Goal: Task Accomplishment & Management: Manage account settings

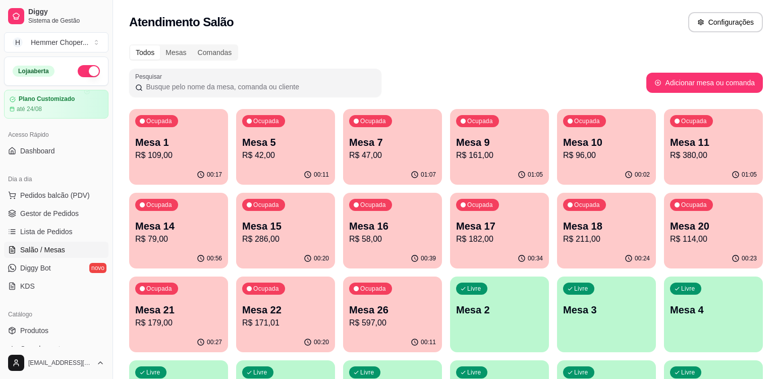
click at [185, 315] on p "Mesa 21" at bounding box center [178, 310] width 87 height 14
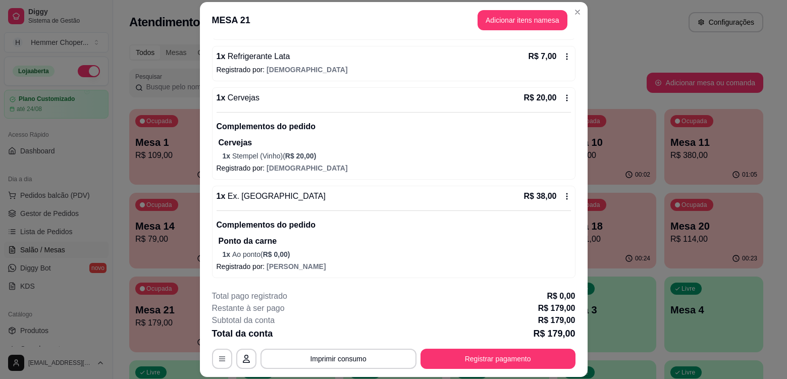
scroll to position [30, 0]
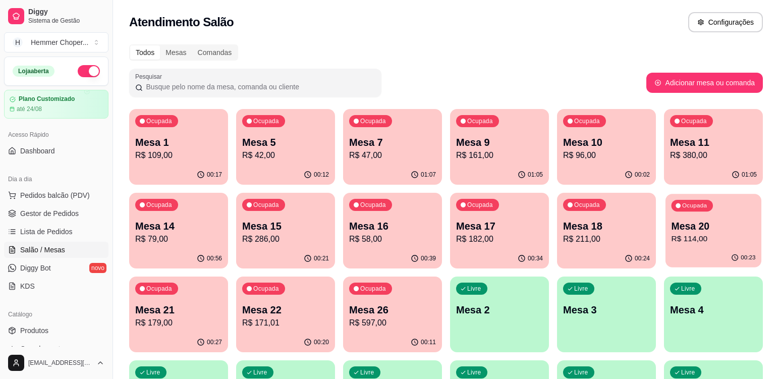
click at [717, 239] on p "R$ 114,00" at bounding box center [714, 239] width 84 height 12
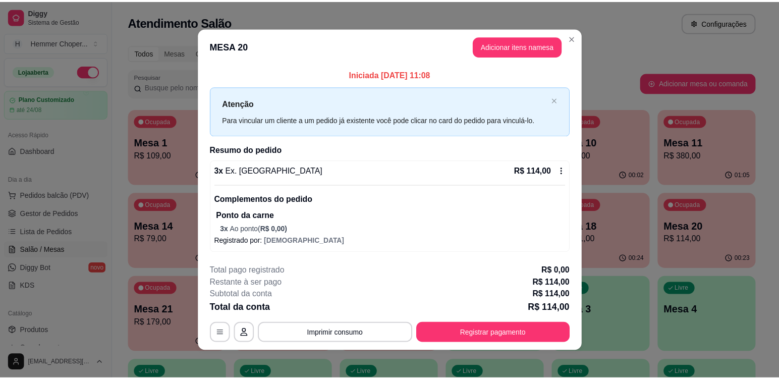
scroll to position [5, 0]
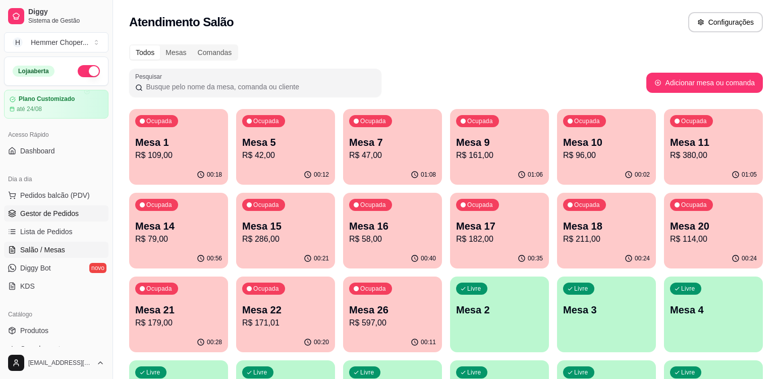
click at [62, 212] on span "Gestor de Pedidos" at bounding box center [49, 213] width 59 height 10
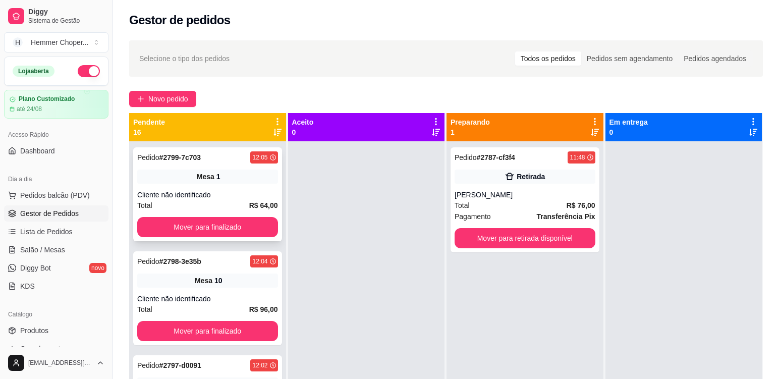
click at [213, 200] on div "Total R$ 64,00" at bounding box center [207, 205] width 141 height 11
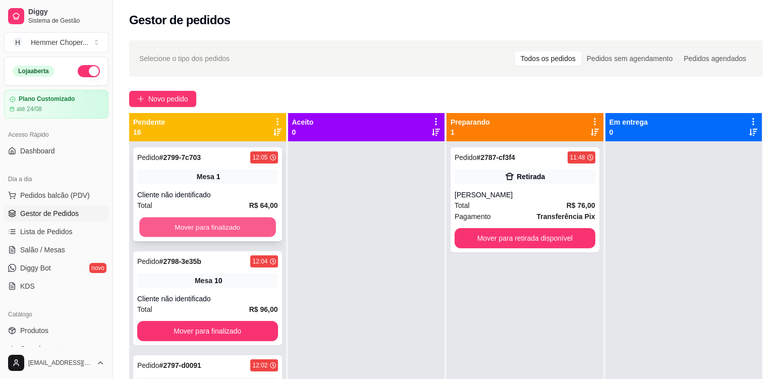
click at [199, 230] on button "Mover para finalizado" at bounding box center [207, 227] width 136 height 20
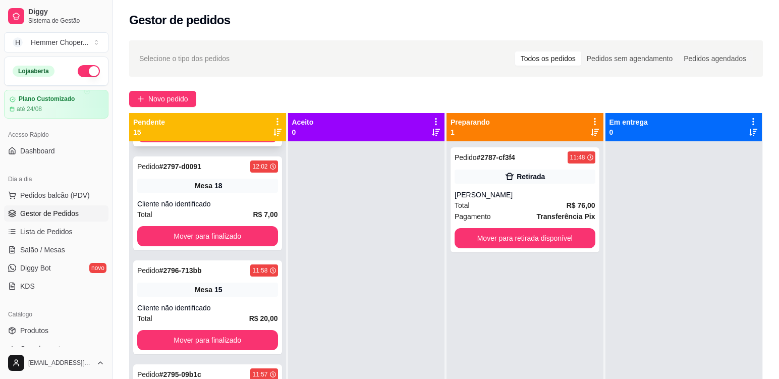
scroll to position [101, 0]
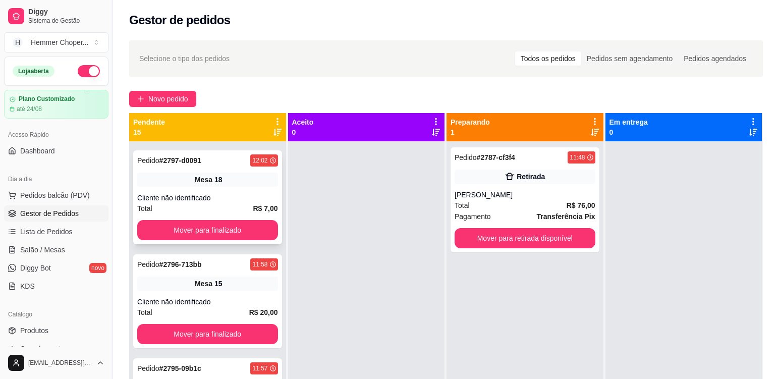
click at [201, 196] on div "Cliente não identificado" at bounding box center [207, 198] width 141 height 10
click at [210, 229] on button "Mover para finalizado" at bounding box center [207, 230] width 141 height 20
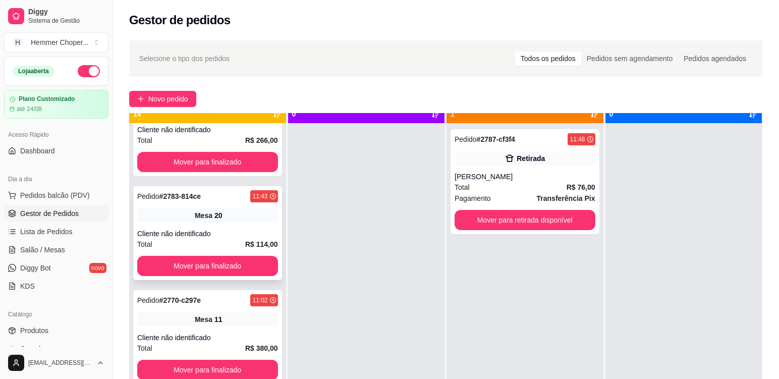
scroll to position [28, 0]
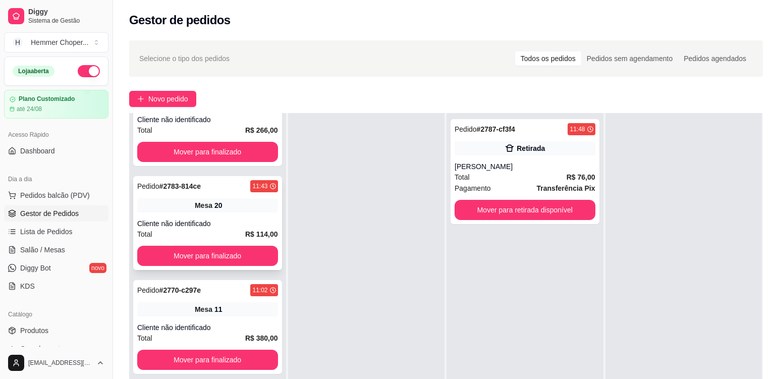
click at [214, 231] on div "Total R$ 114,00" at bounding box center [207, 234] width 141 height 11
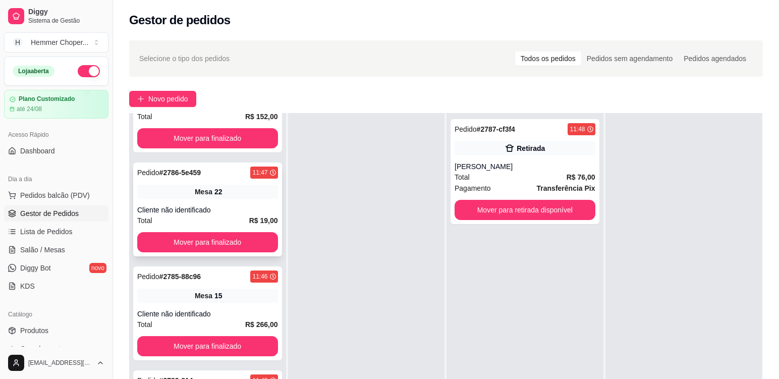
scroll to position [938, 0]
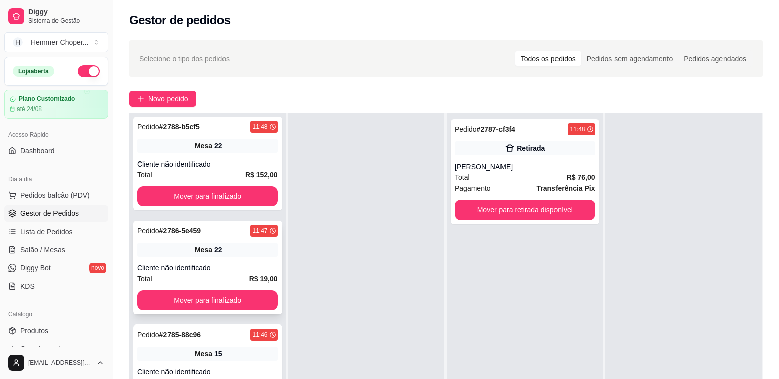
click at [198, 256] on div "Mesa 22" at bounding box center [207, 250] width 141 height 14
click at [181, 297] on button "Mover para finalizado" at bounding box center [207, 300] width 141 height 20
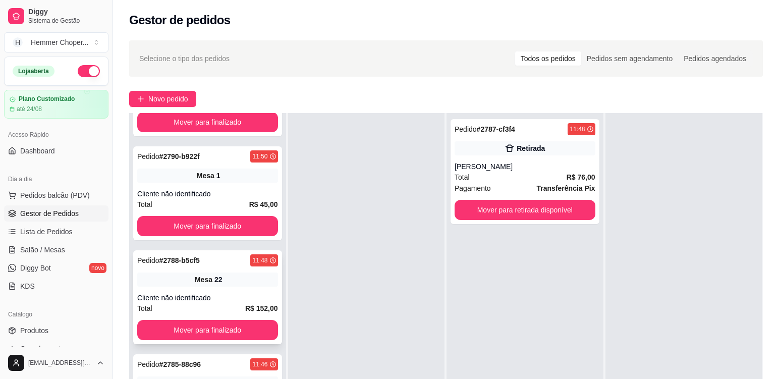
scroll to position [787, 0]
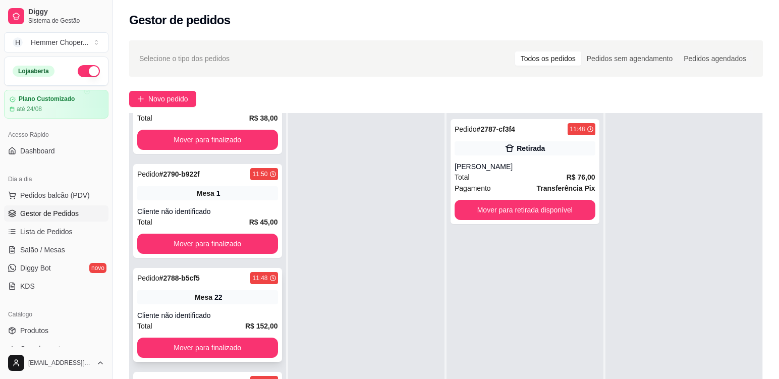
click at [197, 316] on div "Cliente não identificado" at bounding box center [207, 315] width 141 height 10
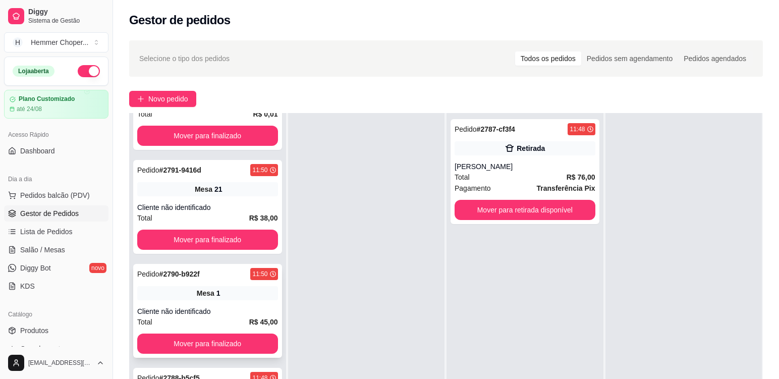
scroll to position [686, 0]
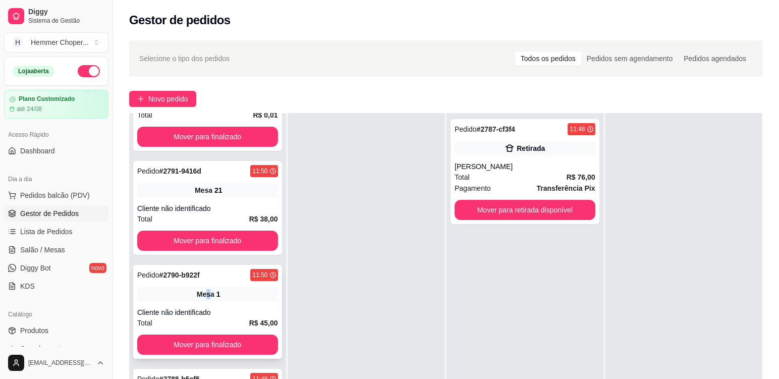
click at [205, 285] on div "Pedido # 2790-b922f 11:50 Mesa 1 Cliente não identificado Total R$ 45,00 Mover …" at bounding box center [207, 312] width 149 height 94
click at [226, 311] on div "Cliente não identificado" at bounding box center [207, 312] width 141 height 10
click at [222, 342] on button "Mover para finalizado" at bounding box center [207, 345] width 141 height 20
click at [235, 198] on div "Pedido # 2791-9416d 11:50 Mesa 21 Cliente não identificado Total R$ 38,00 Mover…" at bounding box center [207, 208] width 149 height 94
click at [210, 237] on button "Mover para finalizado" at bounding box center [207, 241] width 141 height 20
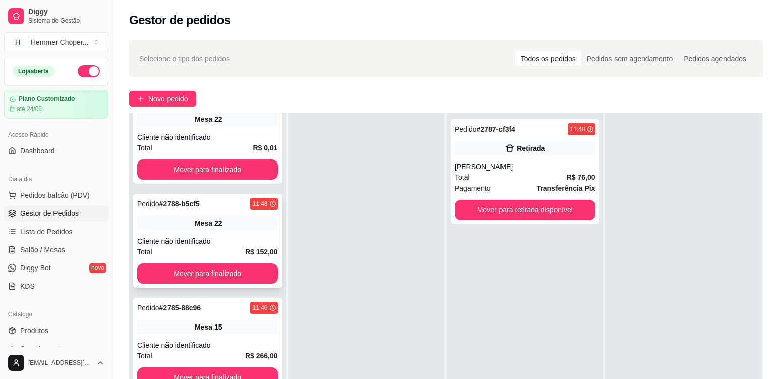
scroll to position [635, 0]
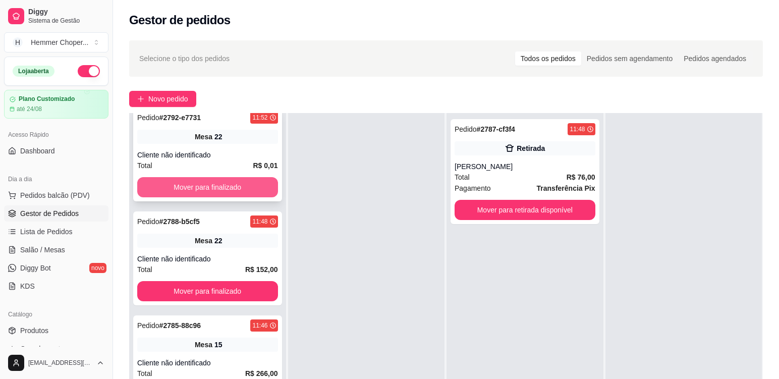
click at [219, 188] on button "Mover para finalizado" at bounding box center [207, 187] width 141 height 20
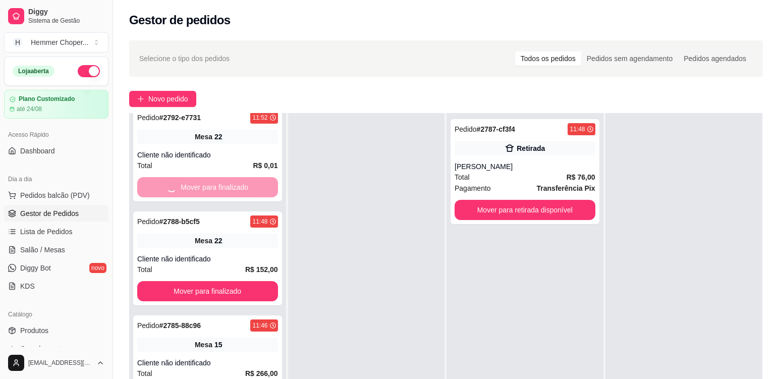
scroll to position [531, 0]
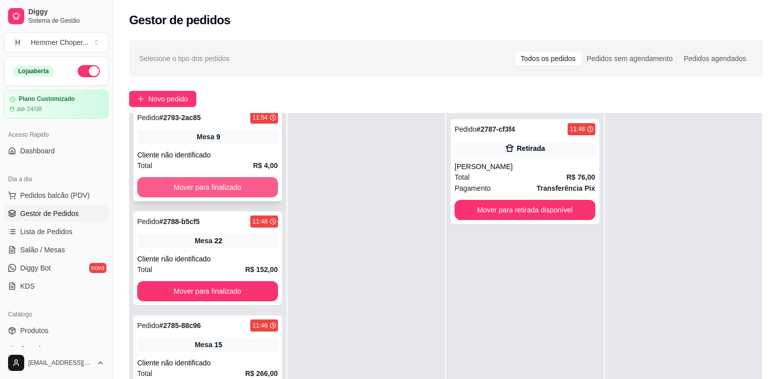
click at [206, 182] on button "Mover para finalizado" at bounding box center [207, 187] width 141 height 20
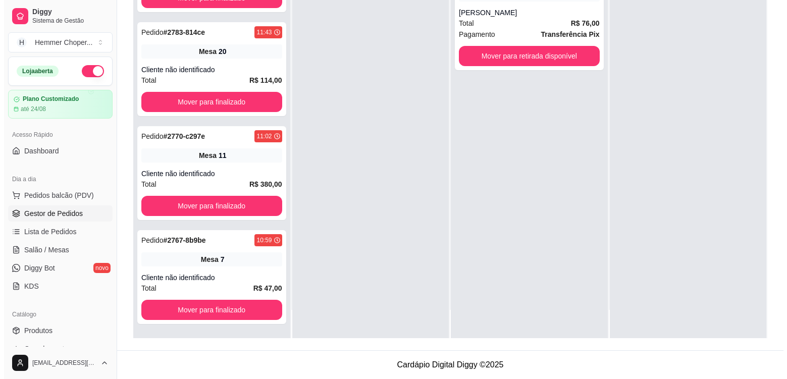
scroll to position [1190, 0]
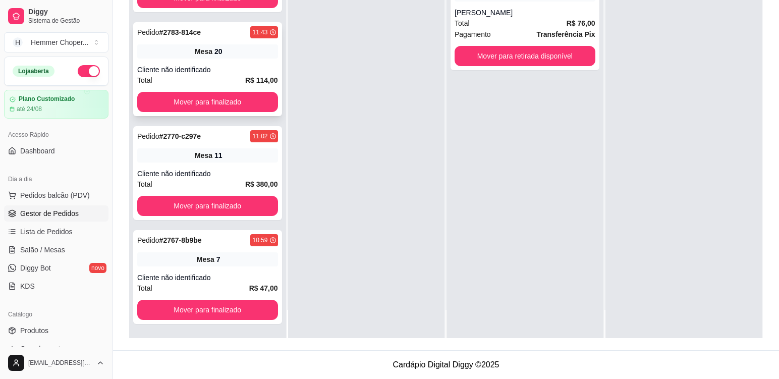
click at [204, 73] on div "Cliente não identificado" at bounding box center [207, 70] width 141 height 10
click at [210, 60] on div "Pedido # 2783-814ce 11:43 Mesa 20 Cliente não identificado Total R$ 114,00 Move…" at bounding box center [207, 69] width 149 height 94
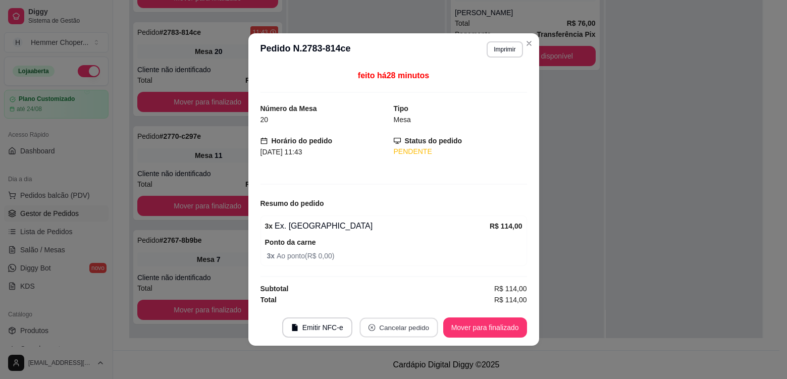
click at [376, 330] on button "Cancelar pedido" at bounding box center [398, 328] width 78 height 20
click at [422, 300] on button "Sim" at bounding box center [426, 303] width 39 height 20
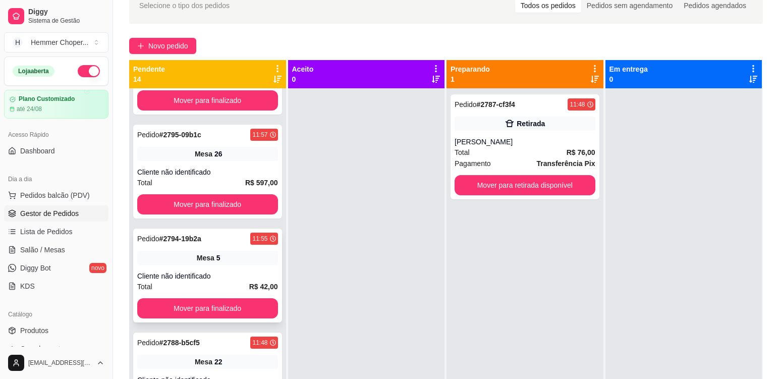
scroll to position [784, 0]
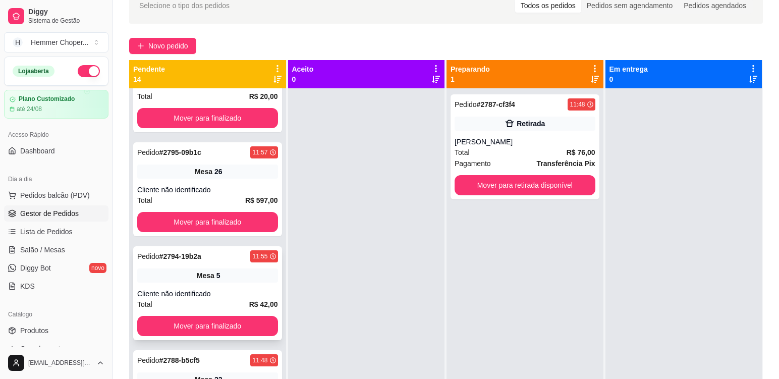
click at [197, 271] on span "Mesa" at bounding box center [206, 275] width 18 height 10
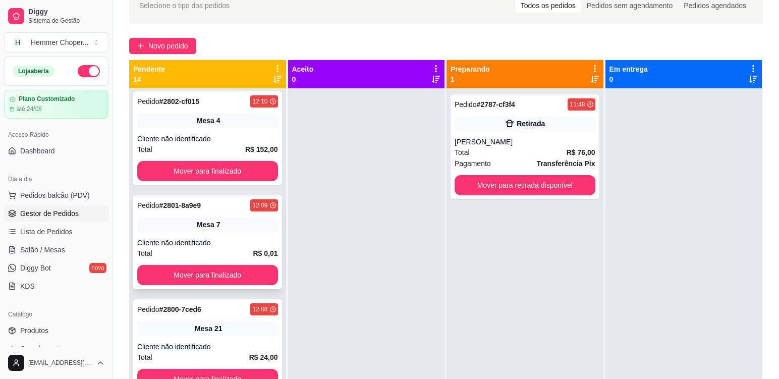
scroll to position [229, 0]
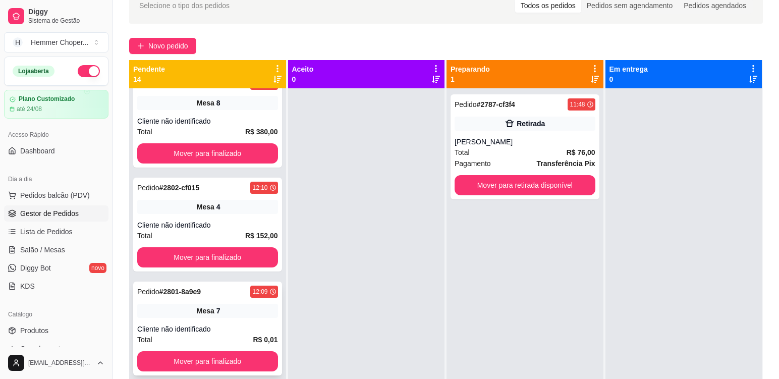
click at [216, 307] on div "7" at bounding box center [218, 311] width 4 height 10
click at [199, 357] on button "Mover para finalizado" at bounding box center [207, 361] width 141 height 20
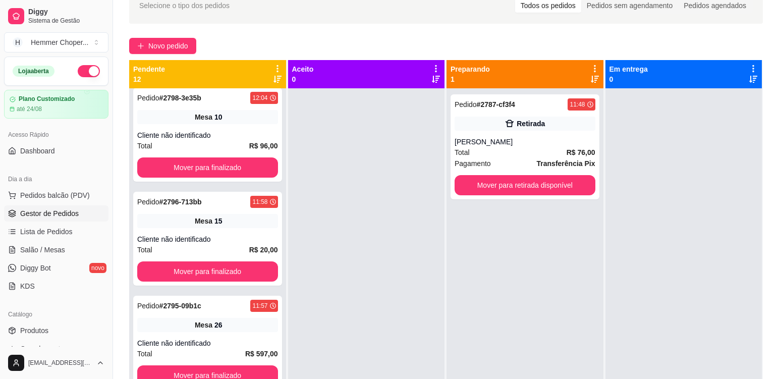
scroll to position [430, 0]
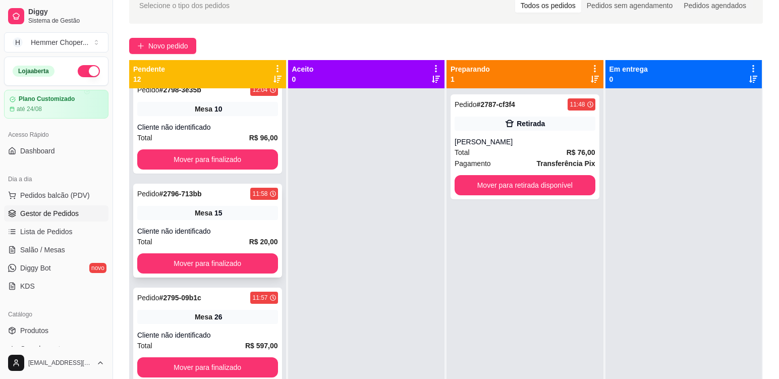
click at [226, 226] on div "Cliente não identificado" at bounding box center [207, 231] width 141 height 10
click at [211, 262] on button "Mover para finalizado" at bounding box center [207, 263] width 141 height 20
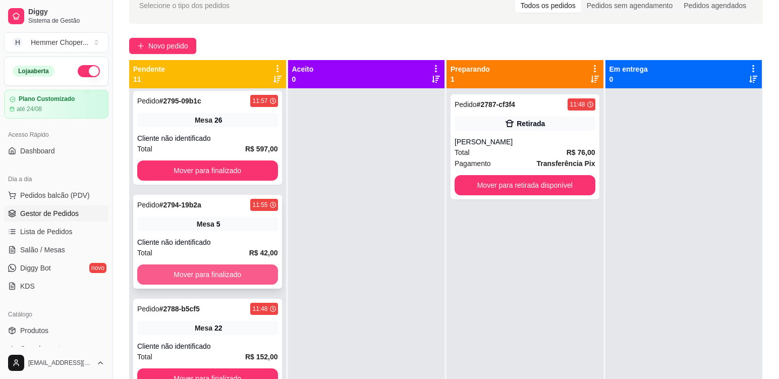
scroll to position [582, 0]
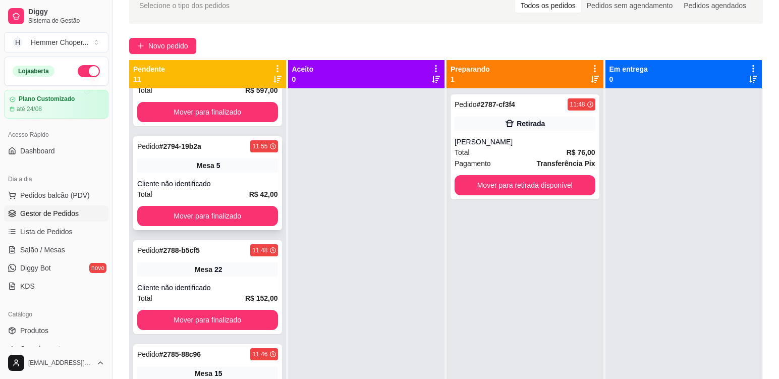
click at [204, 186] on div "Cliente não identificado" at bounding box center [207, 184] width 141 height 10
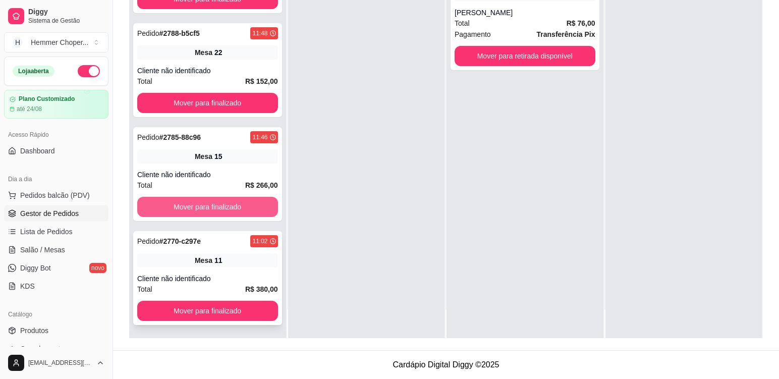
scroll to position [879, 0]
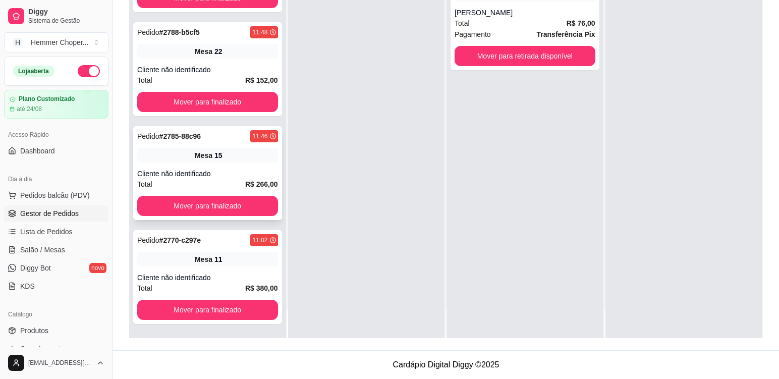
click at [206, 175] on div "Cliente não identificado" at bounding box center [207, 174] width 141 height 10
click at [219, 163] on div "Pedido # 2785-88c96 11:46 Mesa 15 Cliente não identificado Total R$ 266,00 Move…" at bounding box center [207, 173] width 149 height 94
click at [205, 279] on div "Cliente não identificado" at bounding box center [207, 277] width 141 height 10
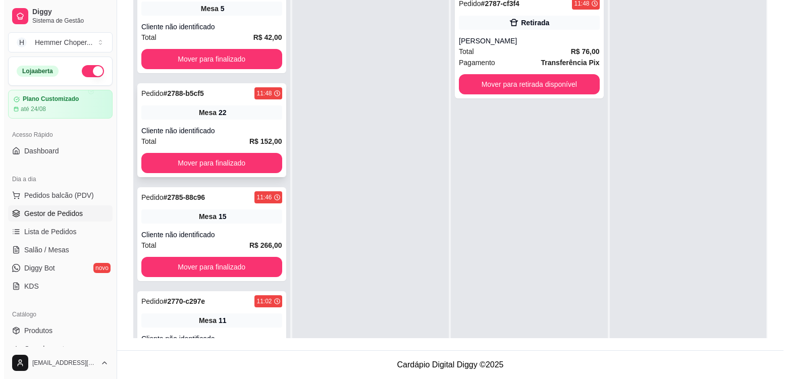
scroll to position [828, 0]
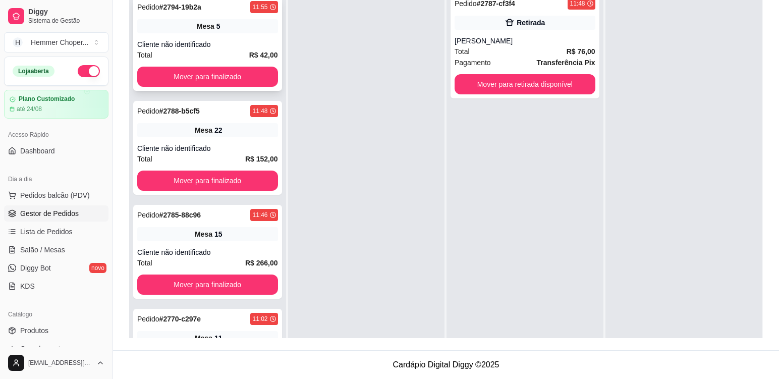
click at [199, 47] on div "Cliente não identificado" at bounding box center [207, 44] width 141 height 10
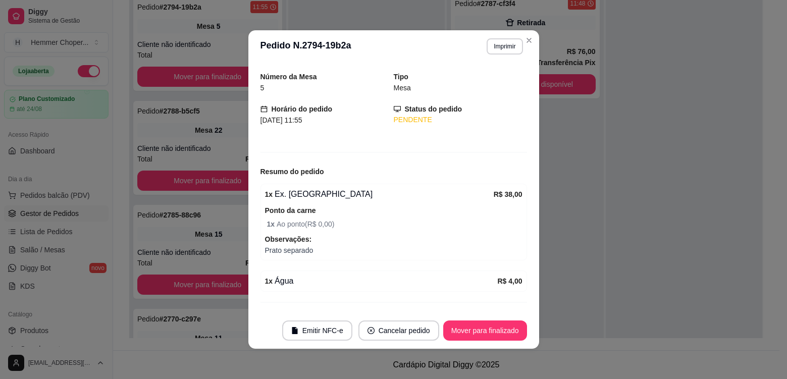
scroll to position [51, 0]
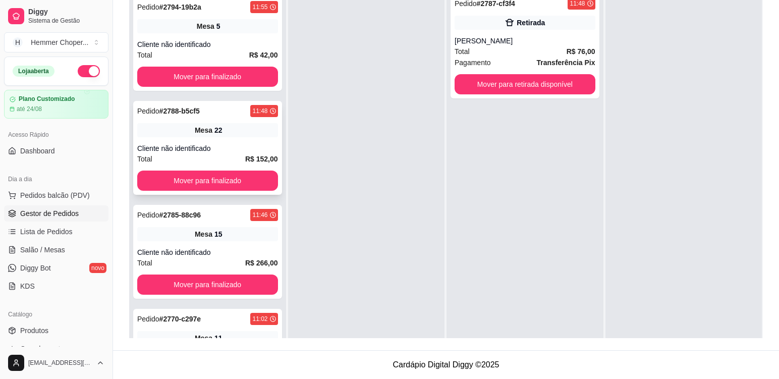
click at [214, 152] on div "Cliente não identificado" at bounding box center [207, 148] width 141 height 10
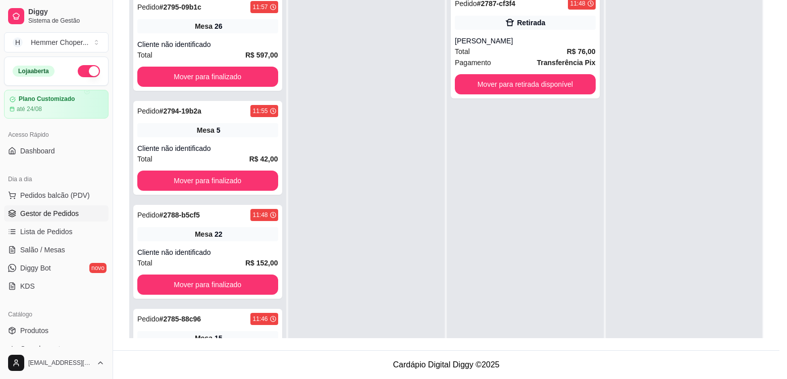
scroll to position [932, 0]
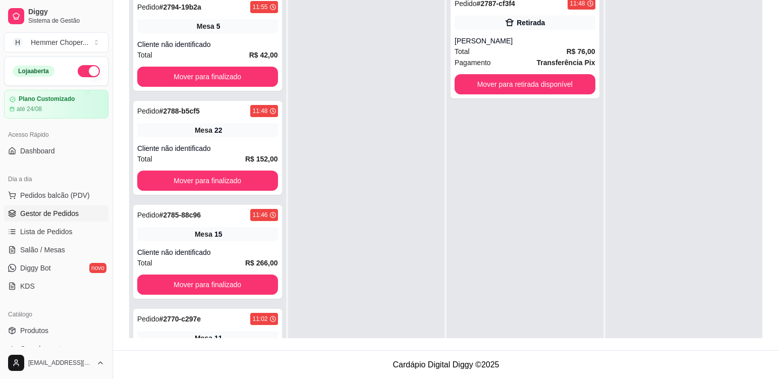
click at [188, 135] on div "Mesa 22" at bounding box center [207, 130] width 141 height 14
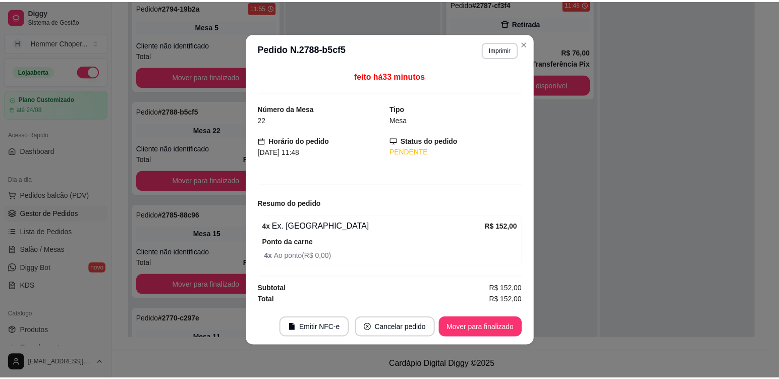
scroll to position [828, 0]
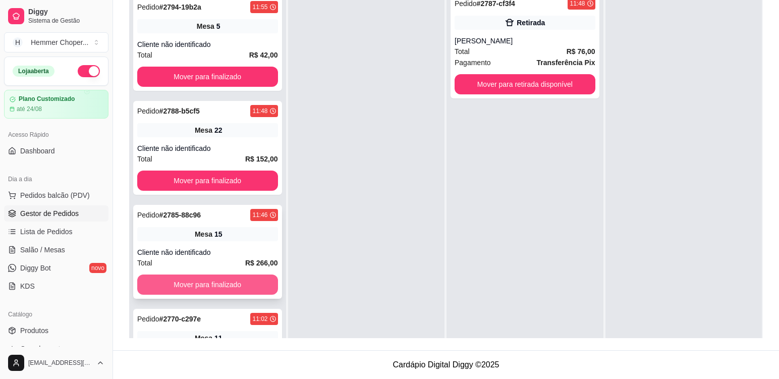
click at [194, 286] on button "Mover para finalizado" at bounding box center [207, 285] width 141 height 20
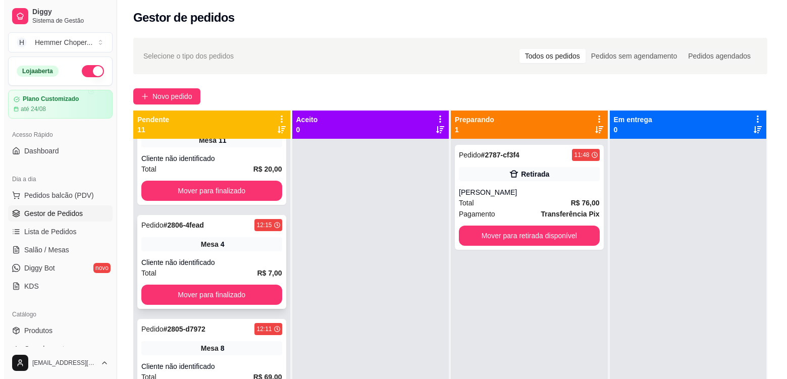
scroll to position [0, 0]
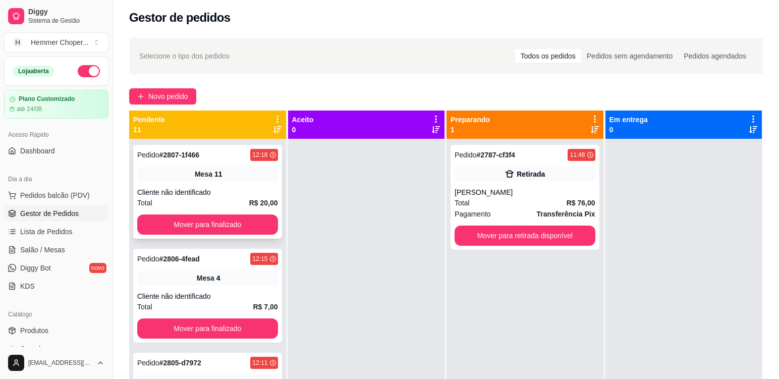
click at [211, 203] on div "Total R$ 20,00" at bounding box center [207, 202] width 141 height 11
click at [210, 218] on button "Mover para finalizado" at bounding box center [207, 224] width 141 height 20
click at [203, 196] on div "Cliente não identificado" at bounding box center [207, 192] width 141 height 10
click at [199, 219] on button "Mover para finalizado" at bounding box center [207, 224] width 141 height 20
click at [211, 200] on div "Total R$ 69,00" at bounding box center [207, 202] width 141 height 11
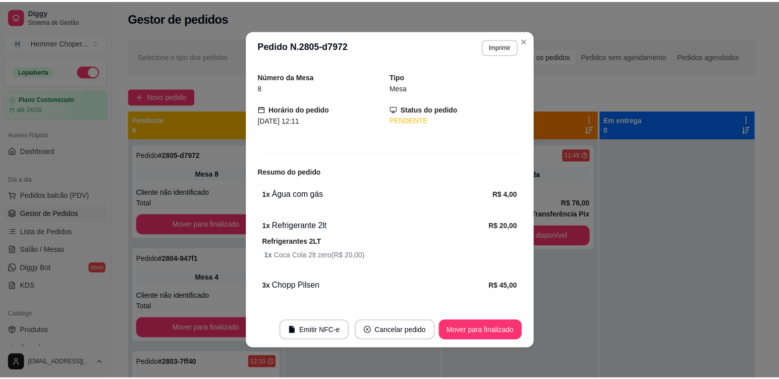
scroll to position [57, 0]
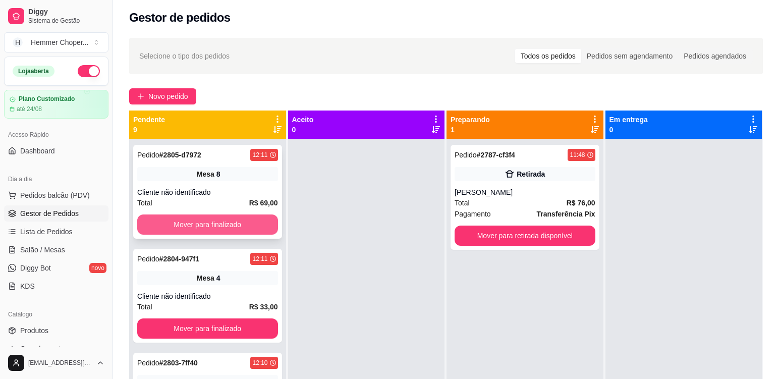
click at [197, 219] on button "Mover para finalizado" at bounding box center [207, 224] width 141 height 20
click at [212, 196] on div "Cliente não identificado" at bounding box center [207, 192] width 141 height 10
click at [201, 223] on button "Mover para finalizado" at bounding box center [207, 224] width 141 height 20
click at [211, 197] on div "Total R$ 380,00" at bounding box center [207, 202] width 141 height 11
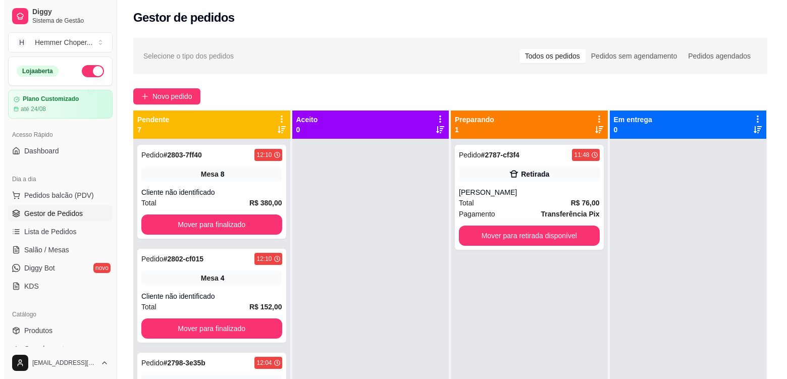
scroll to position [101, 0]
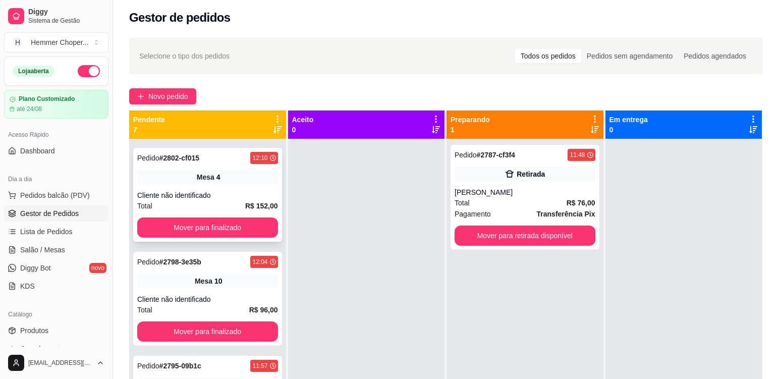
click at [214, 196] on div "Cliente não identificado" at bounding box center [207, 195] width 141 height 10
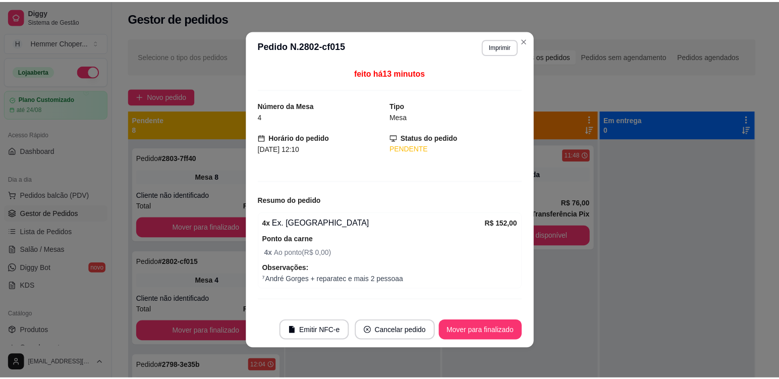
scroll to position [205, 0]
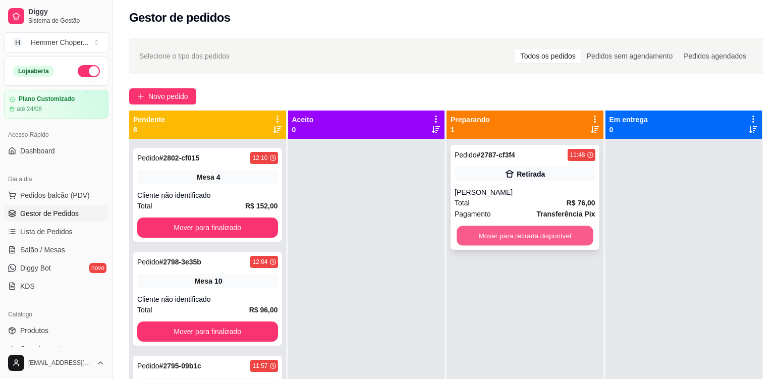
click at [495, 241] on button "Mover para retirada disponível" at bounding box center [525, 236] width 136 height 20
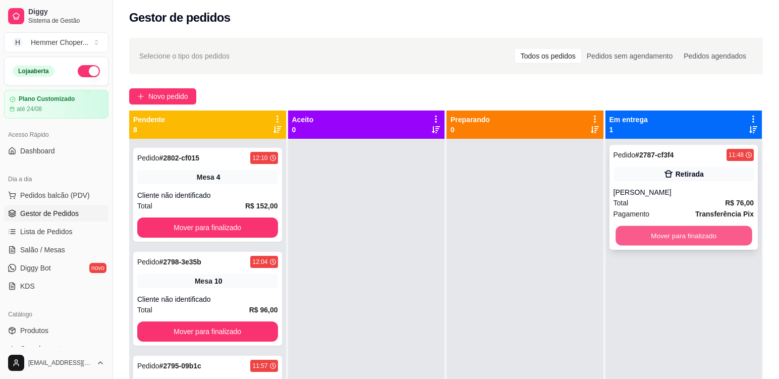
click at [649, 240] on button "Mover para finalizado" at bounding box center [684, 236] width 136 height 20
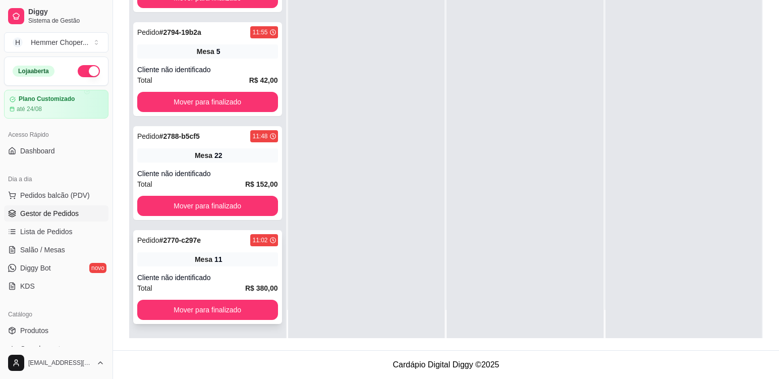
scroll to position [671, 0]
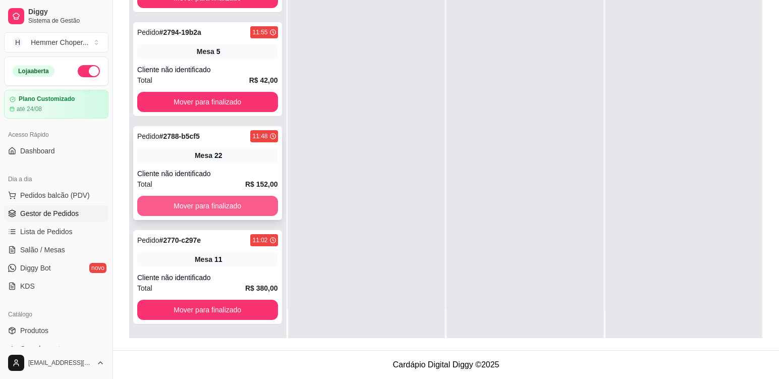
click at [226, 205] on button "Mover para finalizado" at bounding box center [207, 206] width 141 height 20
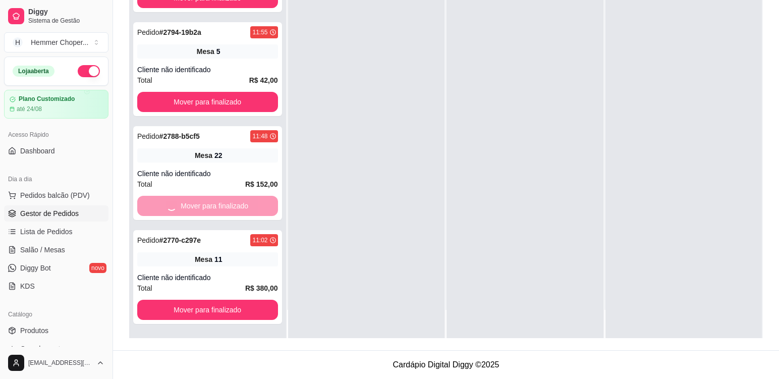
scroll to position [567, 0]
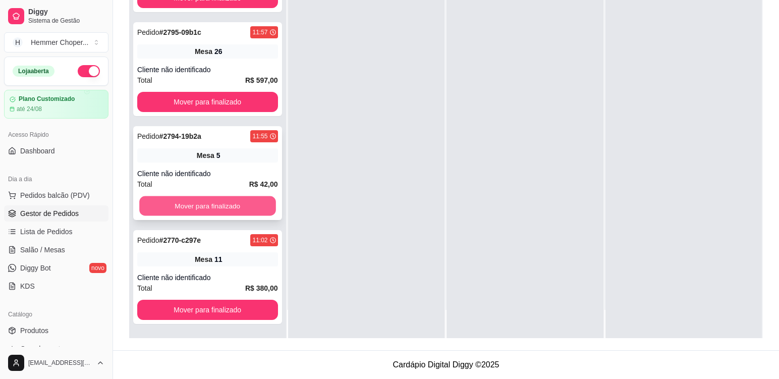
click at [180, 203] on button "Mover para finalizado" at bounding box center [207, 206] width 136 height 20
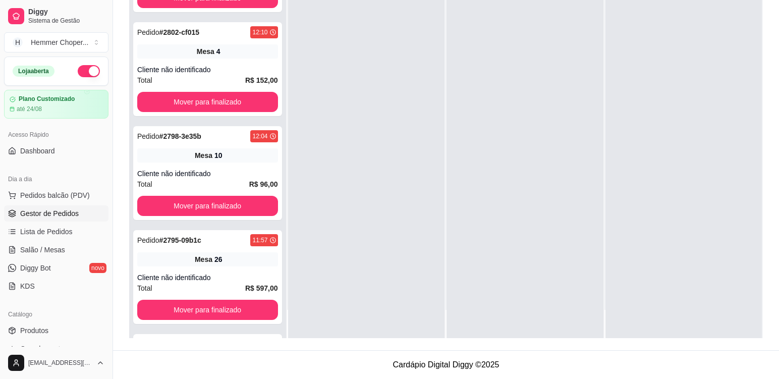
scroll to position [671, 0]
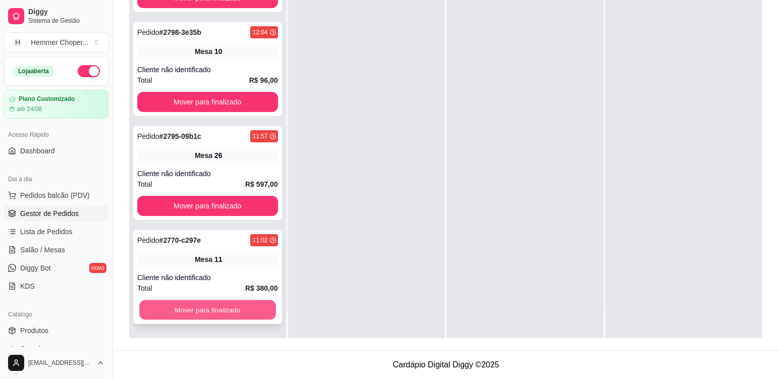
click at [165, 309] on button "Mover para finalizado" at bounding box center [207, 310] width 136 height 20
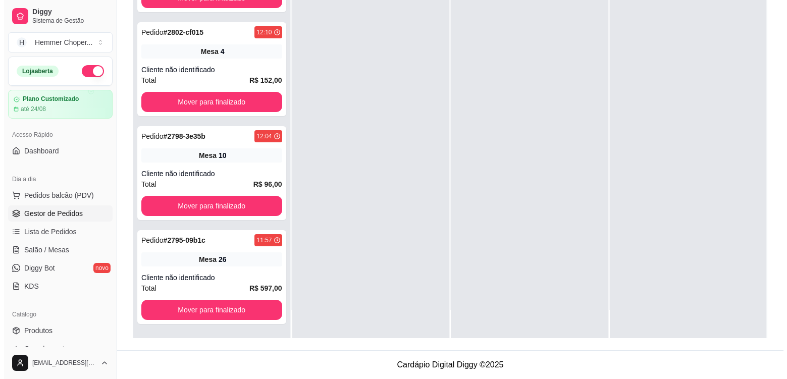
scroll to position [567, 0]
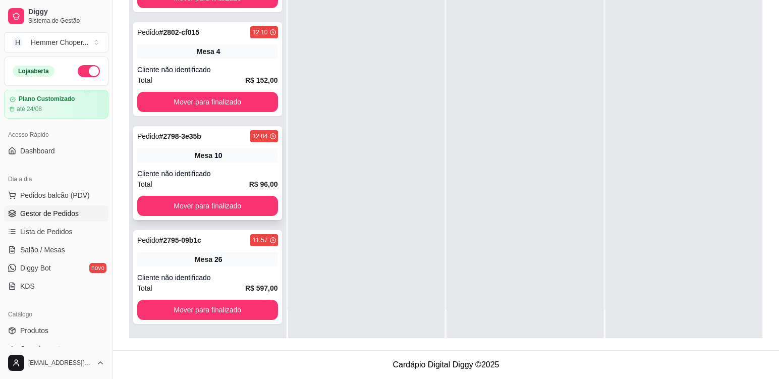
click at [230, 175] on div "Cliente não identificado" at bounding box center [207, 174] width 141 height 10
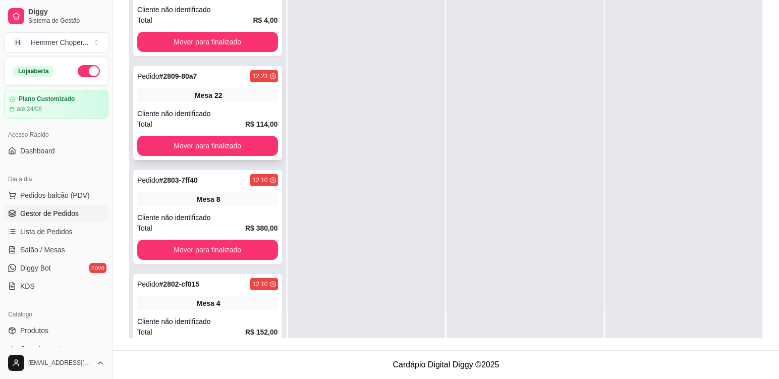
scroll to position [314, 0]
click at [216, 116] on div "Cliente não identificado" at bounding box center [207, 114] width 141 height 10
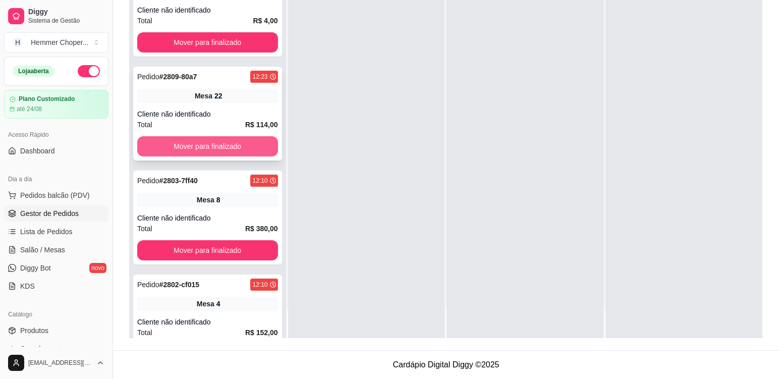
click at [195, 142] on button "Mover para finalizado" at bounding box center [207, 146] width 141 height 20
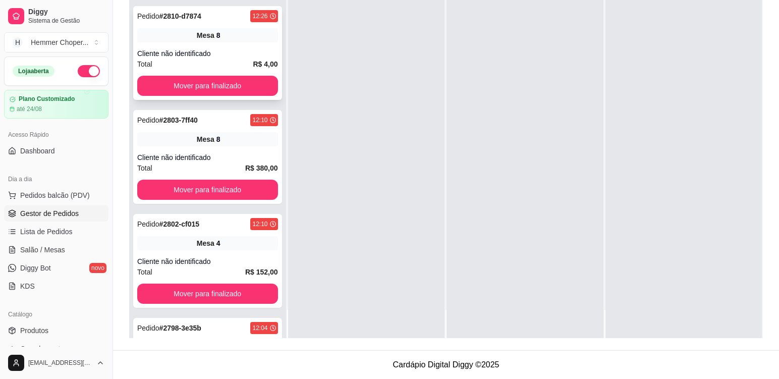
scroll to position [213, 0]
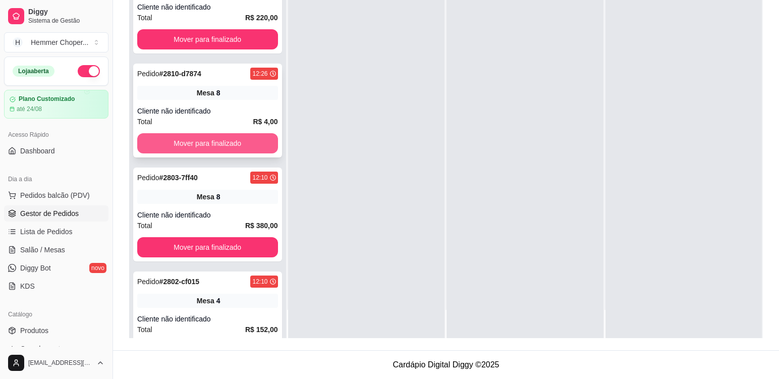
click at [197, 136] on button "Mover para finalizado" at bounding box center [207, 143] width 141 height 20
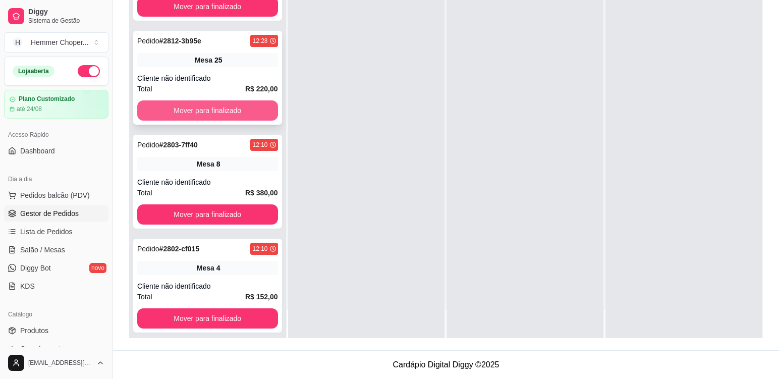
scroll to position [113, 0]
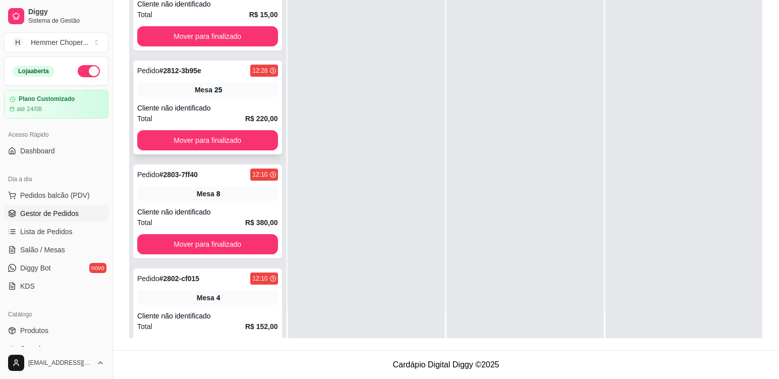
click at [213, 101] on div "Pedido # 2812-3b95e 12:28 Mesa 25 Cliente não identificado Total R$ 220,00 Move…" at bounding box center [207, 108] width 149 height 94
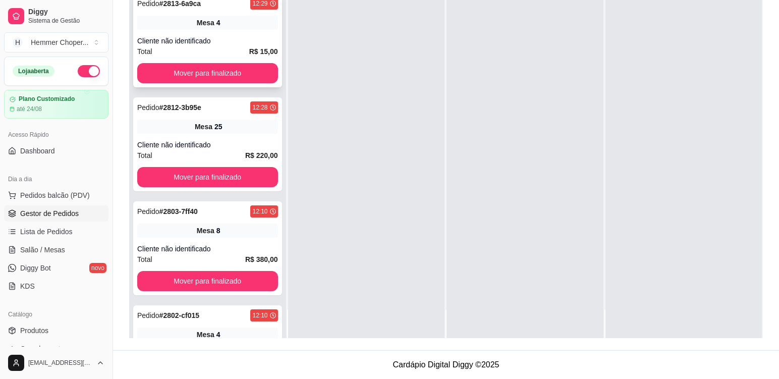
scroll to position [12, 0]
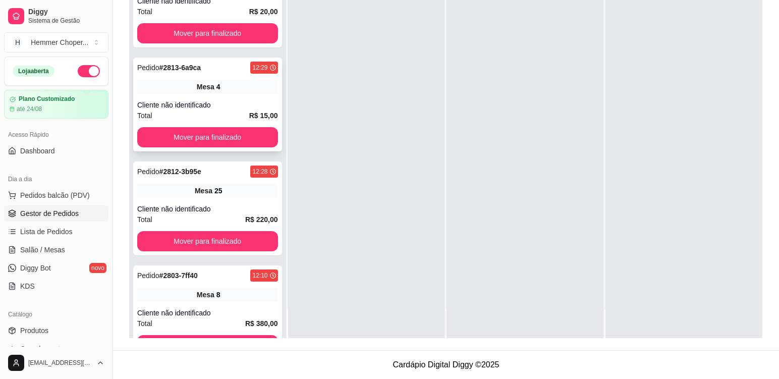
click at [209, 98] on div "Pedido # 2813-6a9ca 12:29 Mesa 4 Cliente não identificado Total R$ 15,00 Mover …" at bounding box center [207, 105] width 149 height 94
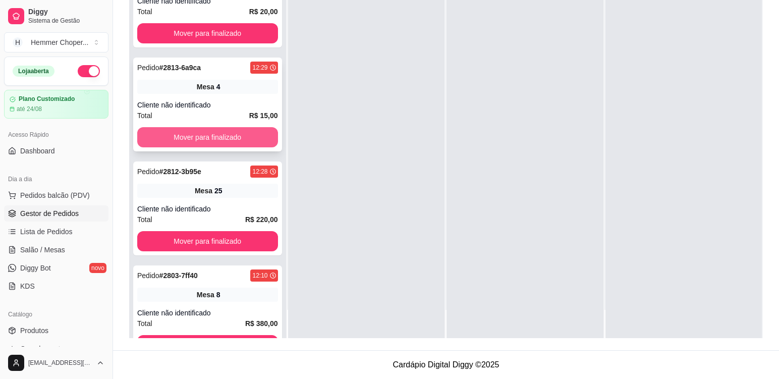
click at [201, 134] on button "Mover para finalizado" at bounding box center [207, 137] width 141 height 20
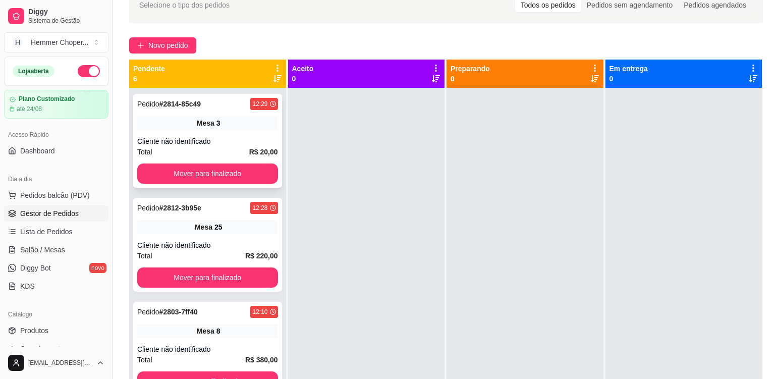
scroll to position [53, 0]
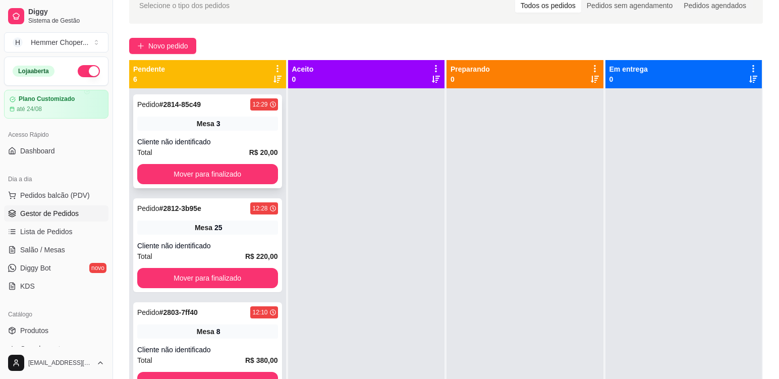
click at [201, 128] on span "Mesa" at bounding box center [206, 124] width 18 height 10
click at [214, 125] on div "26" at bounding box center [218, 124] width 8 height 10
click at [213, 179] on button "Mover para finalizado" at bounding box center [207, 174] width 136 height 20
click at [215, 149] on div "Total R$ 20,00" at bounding box center [207, 152] width 141 height 11
click at [201, 166] on button "Mover para finalizado" at bounding box center [207, 174] width 141 height 20
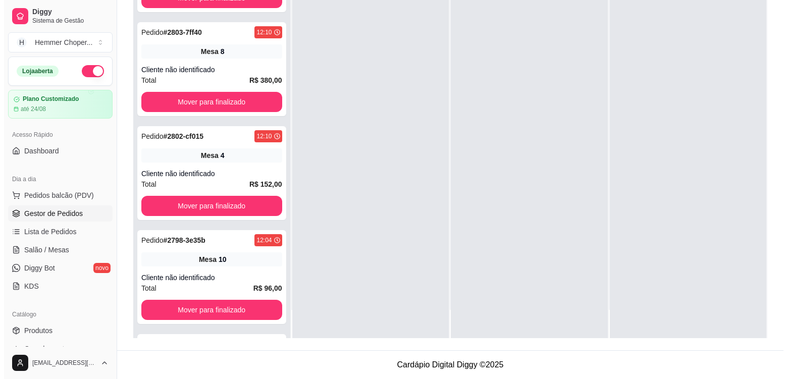
scroll to position [255, 0]
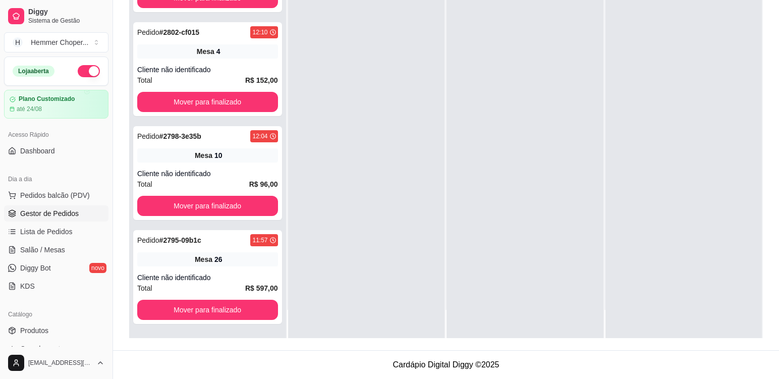
click at [460, 335] on div at bounding box center [525, 148] width 157 height 379
click at [190, 161] on div "Mesa 10" at bounding box center [207, 155] width 141 height 14
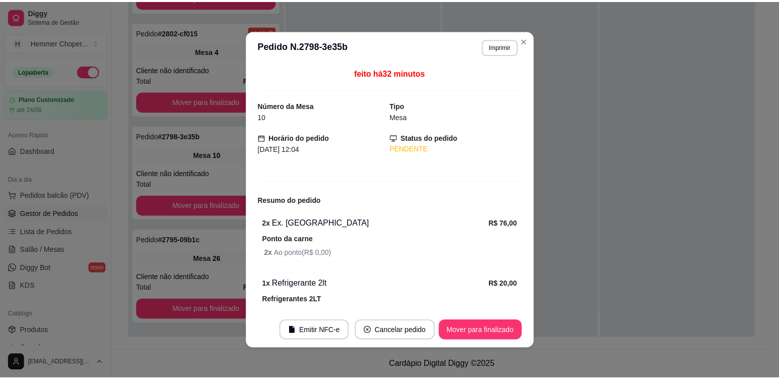
scroll to position [359, 0]
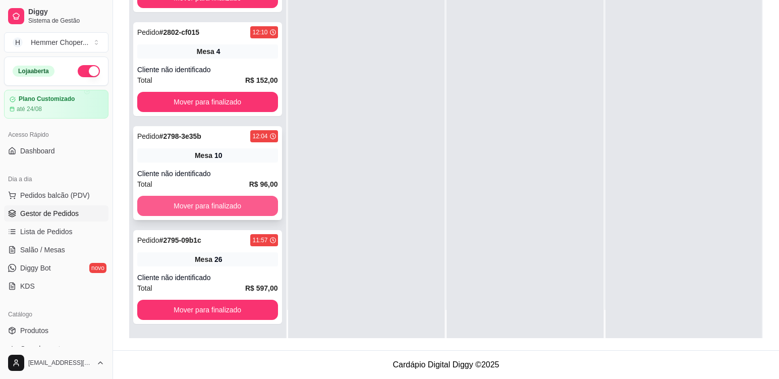
click at [189, 212] on button "Mover para finalizado" at bounding box center [207, 206] width 141 height 20
click at [191, 208] on button "Mover para finalizado" at bounding box center [207, 206] width 136 height 20
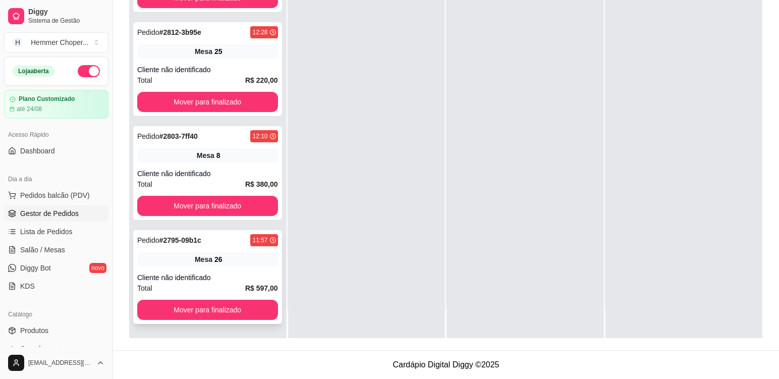
scroll to position [100, 0]
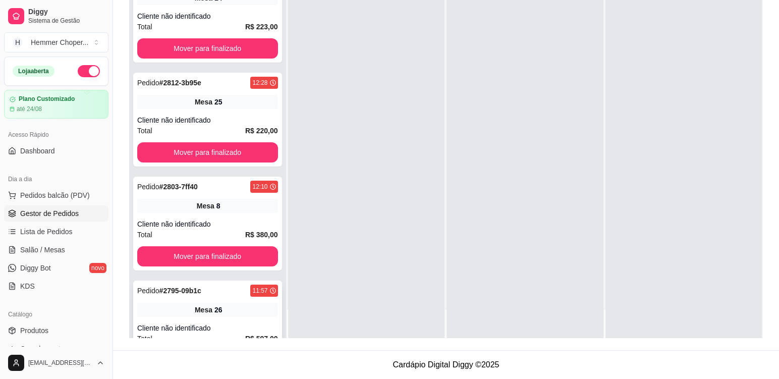
click at [215, 275] on div "Pedido # 2817-5af08 12:37 Mesa 16 Cliente não identificado Total R$ 200,00 Move…" at bounding box center [207, 148] width 157 height 379
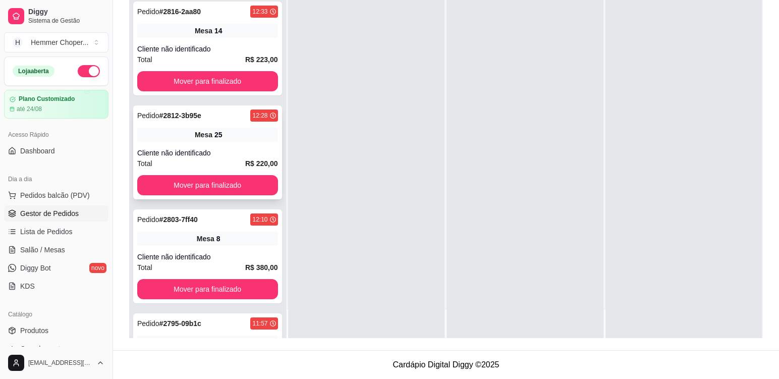
scroll to position [50, 0]
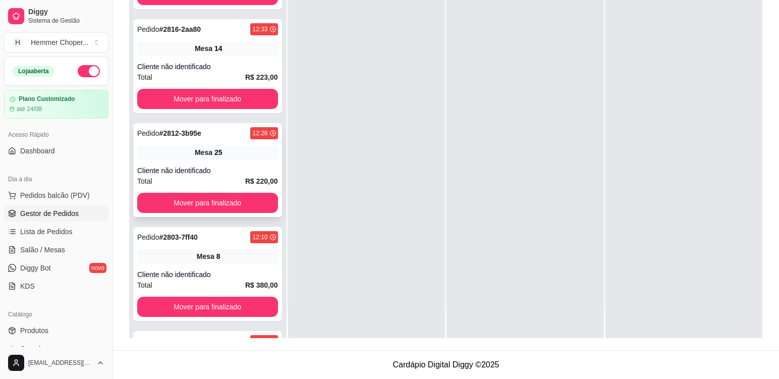
click at [203, 162] on div "Pedido # 2812-3b95e 12:28 Mesa 25 Cliente não identificado Total R$ 220,00 Move…" at bounding box center [207, 170] width 149 height 94
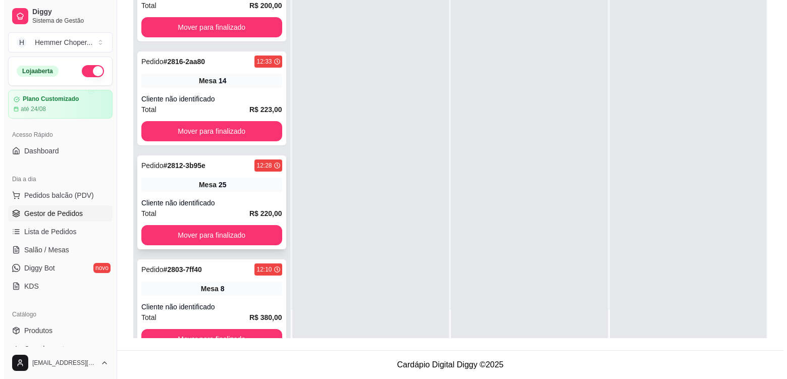
scroll to position [0, 0]
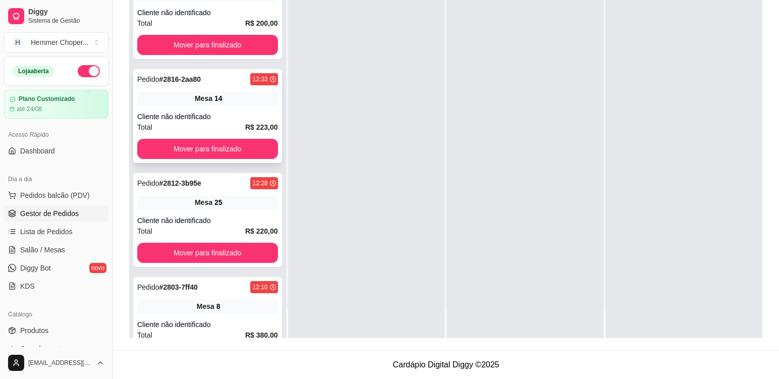
click at [214, 100] on div "14" at bounding box center [218, 98] width 8 height 10
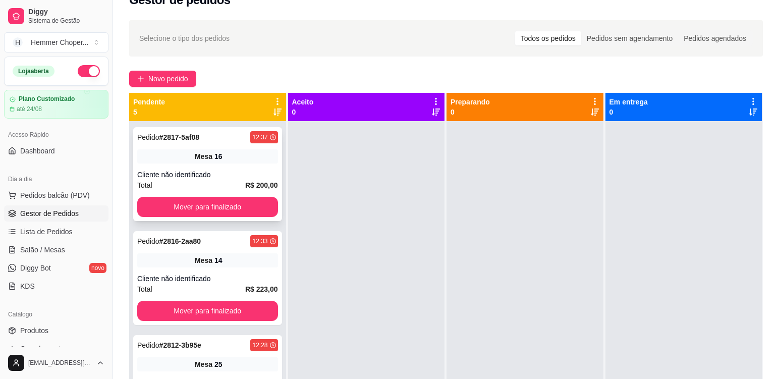
scroll to position [3, 0]
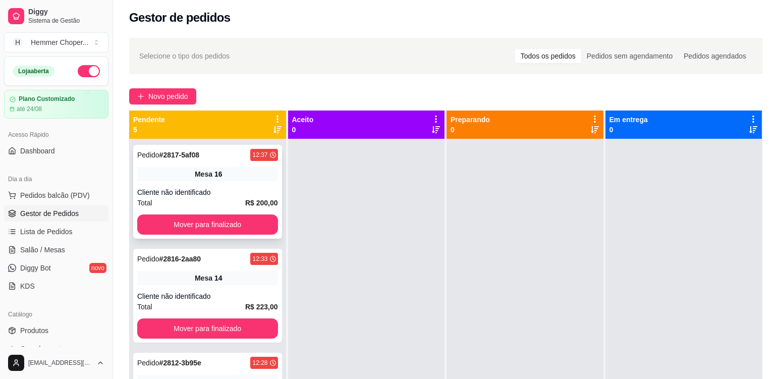
click at [195, 176] on span "Mesa" at bounding box center [204, 174] width 18 height 10
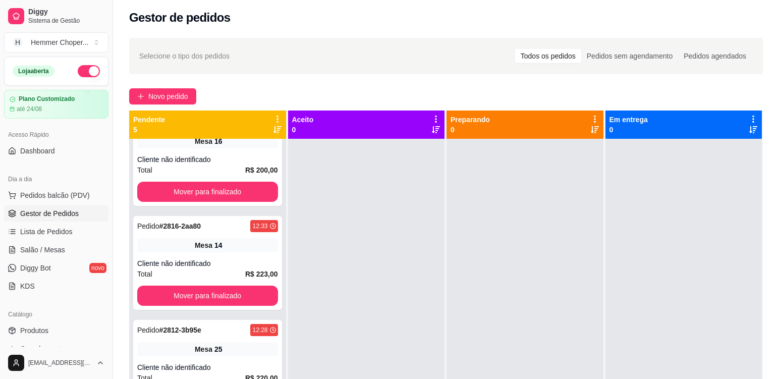
scroll to position [50, 0]
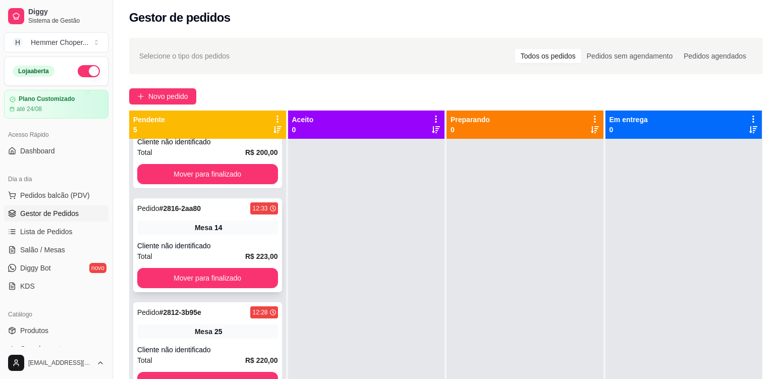
click at [206, 243] on div "Cliente não identificado" at bounding box center [207, 246] width 141 height 10
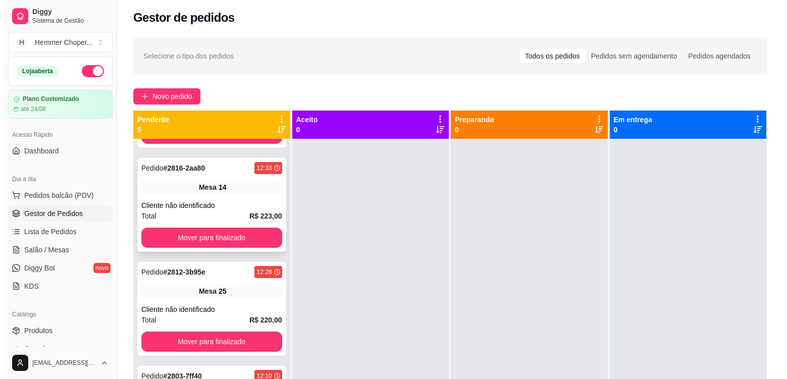
scroll to position [151, 0]
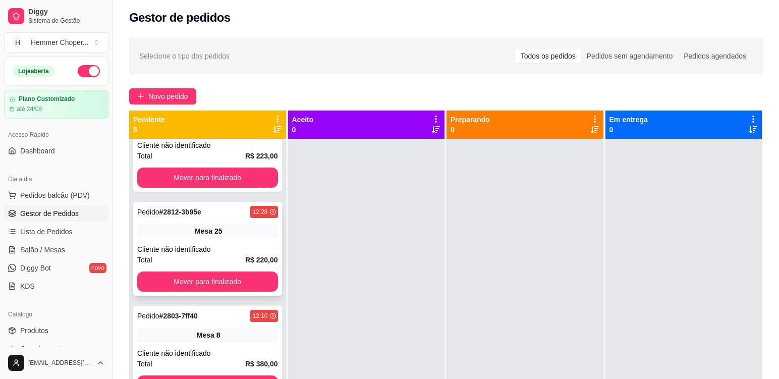
click at [204, 245] on div "Cliente não identificado" at bounding box center [207, 249] width 141 height 10
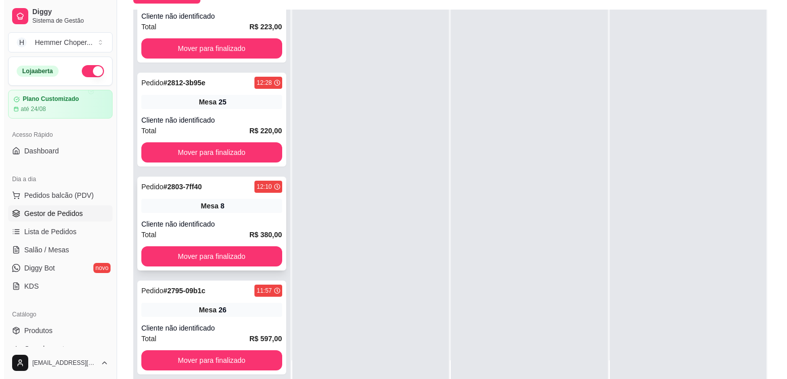
scroll to position [154, 0]
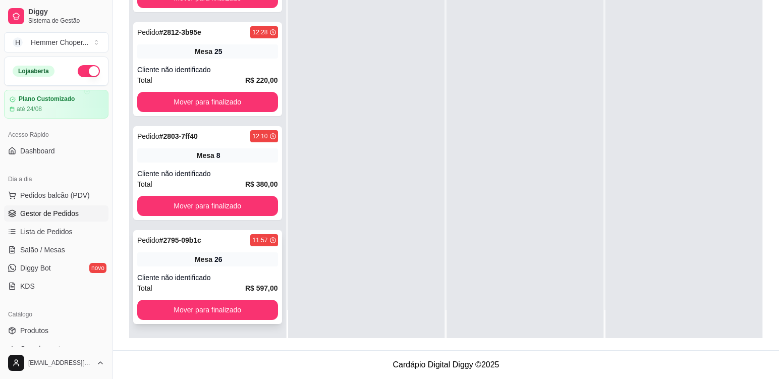
click at [205, 260] on span "Mesa" at bounding box center [204, 259] width 18 height 10
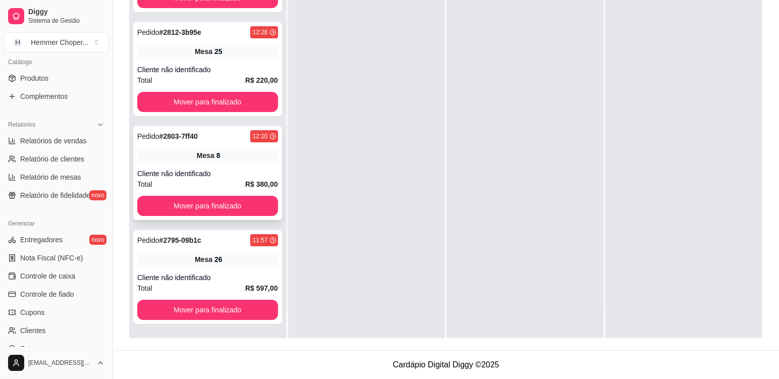
click at [204, 169] on div "Cliente não identificado" at bounding box center [207, 174] width 141 height 10
click at [202, 206] on button "Mover para finalizado" at bounding box center [207, 206] width 141 height 20
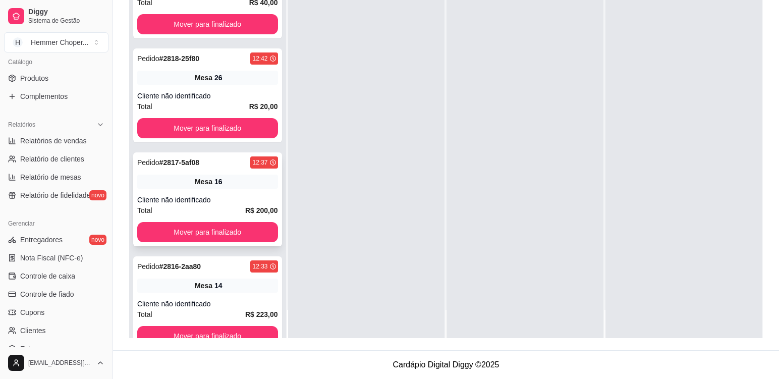
scroll to position [210, 0]
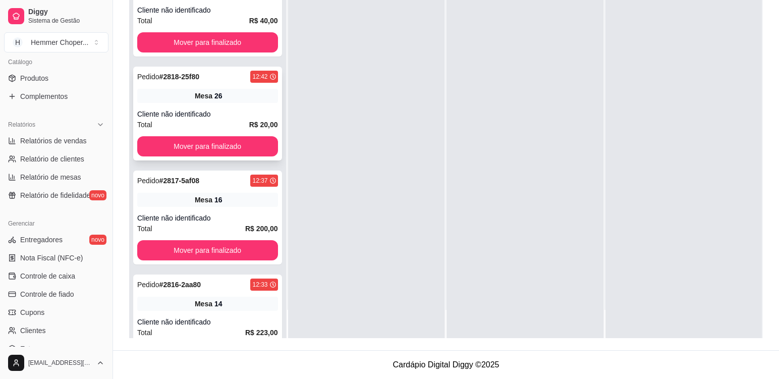
click at [226, 97] on div "Mesa 26" at bounding box center [207, 96] width 141 height 14
click at [211, 145] on button "Mover para finalizado" at bounding box center [207, 146] width 141 height 20
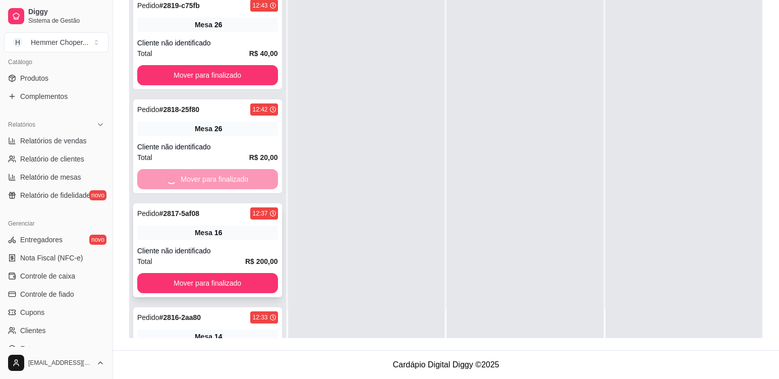
scroll to position [109, 0]
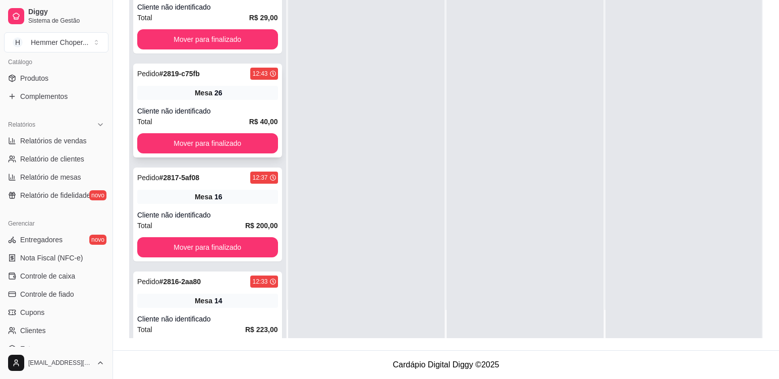
click at [202, 117] on div "Total R$ 40,00" at bounding box center [207, 121] width 141 height 11
click at [196, 139] on button "Mover para finalizado" at bounding box center [207, 143] width 141 height 20
click at [205, 117] on div "Total R$ 200,00" at bounding box center [207, 121] width 141 height 11
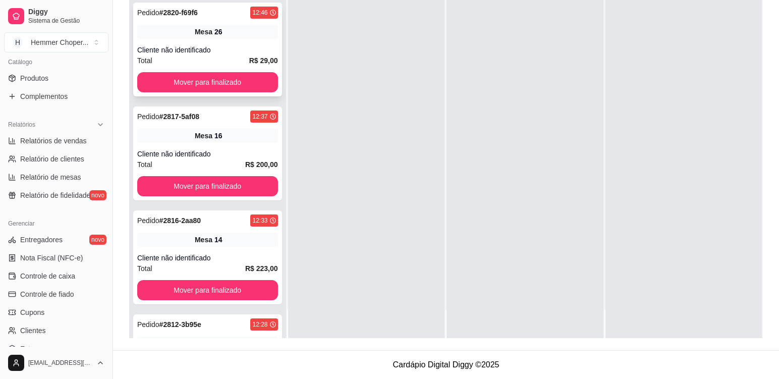
scroll to position [9, 0]
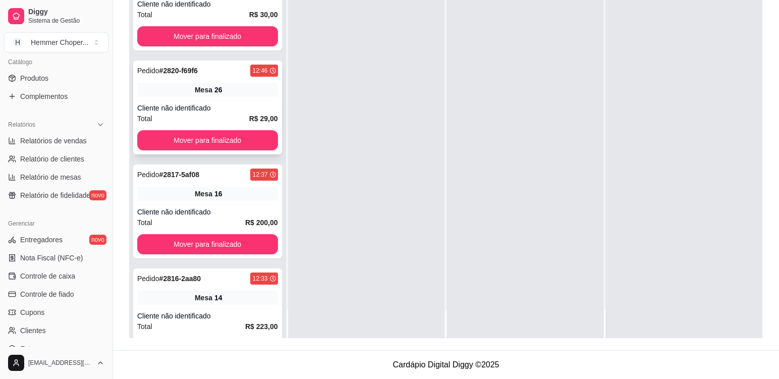
click at [217, 110] on div "Cliente não identificado" at bounding box center [207, 108] width 141 height 10
click at [209, 135] on button "Mover para finalizado" at bounding box center [207, 141] width 136 height 20
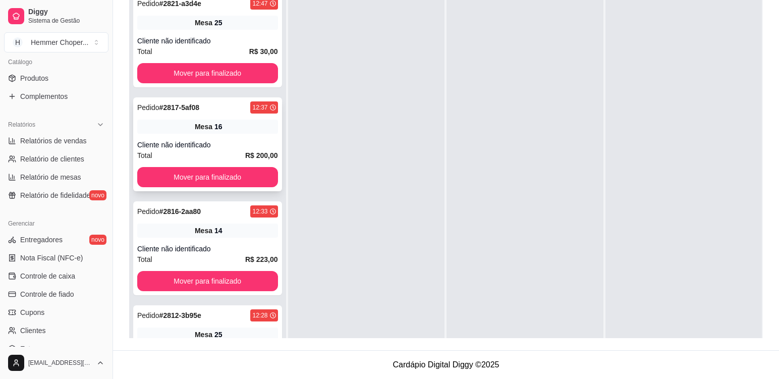
scroll to position [103, 0]
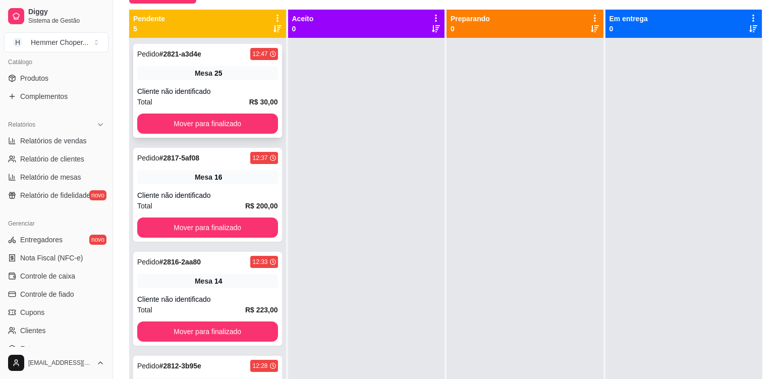
click at [205, 75] on span "Mesa" at bounding box center [204, 73] width 18 height 10
click at [198, 118] on button "Mover para finalizado" at bounding box center [207, 124] width 141 height 20
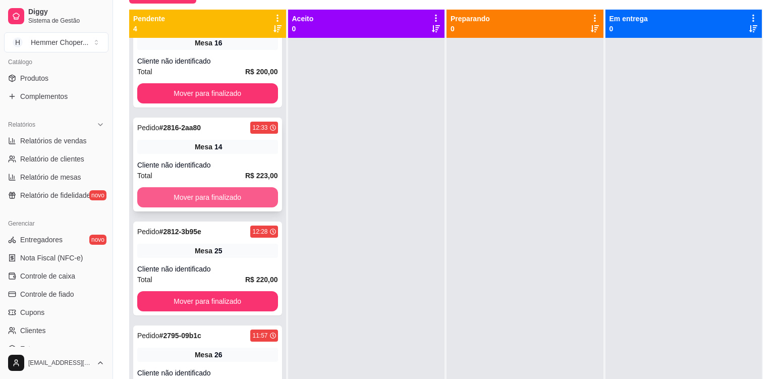
scroll to position [47, 0]
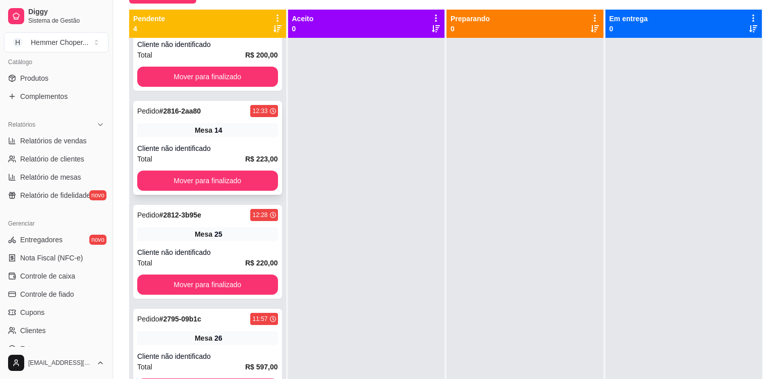
click at [204, 156] on div "Total R$ 223,00" at bounding box center [207, 158] width 141 height 11
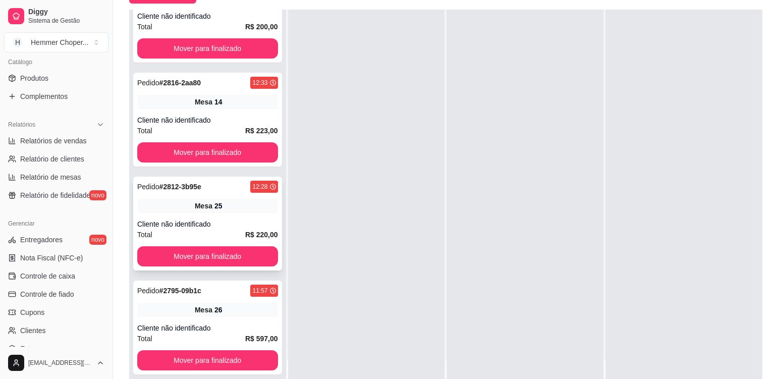
scroll to position [154, 0]
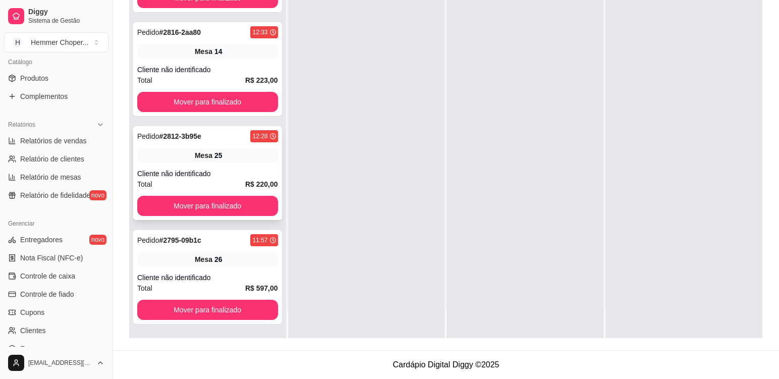
click at [203, 168] on div "Pedido # 2812-3b95e 12:28 Mesa 25 Cliente não identificado Total R$ 220,00 Move…" at bounding box center [207, 173] width 149 height 94
click at [57, 140] on span "Relatórios de vendas" at bounding box center [53, 141] width 67 height 10
select select "ALL"
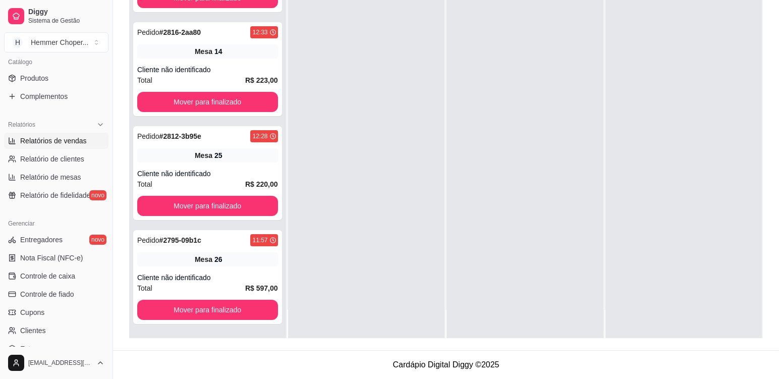
select select "0"
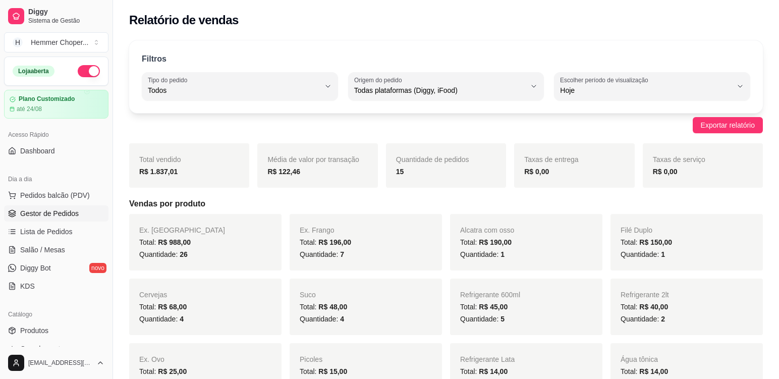
click at [56, 210] on span "Gestor de Pedidos" at bounding box center [49, 213] width 59 height 10
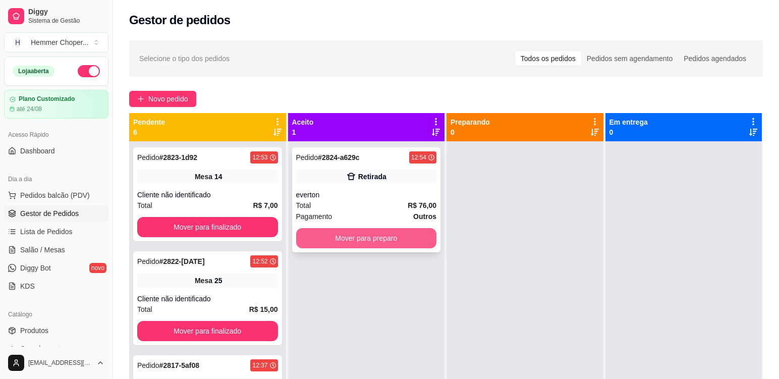
click at [365, 240] on button "Mover para preparo" at bounding box center [366, 238] width 141 height 20
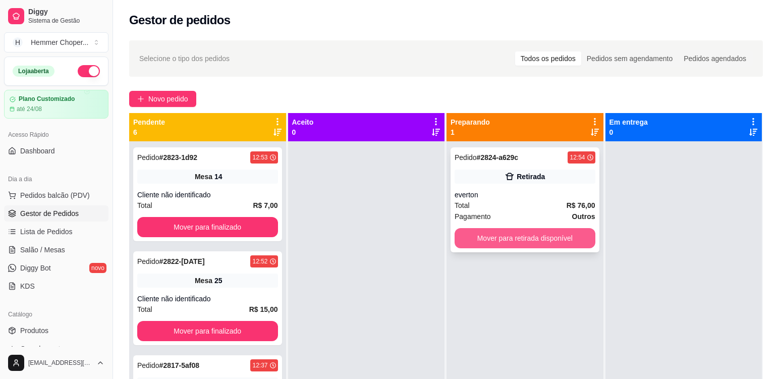
click at [516, 238] on button "Mover para retirada disponível" at bounding box center [525, 238] width 141 height 20
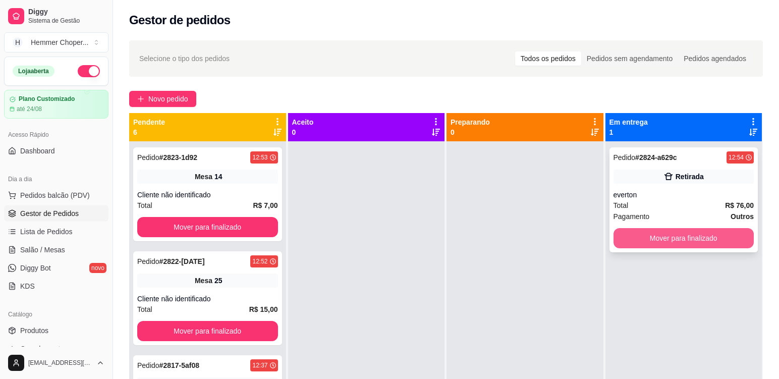
click at [636, 238] on button "Mover para finalizado" at bounding box center [684, 238] width 141 height 20
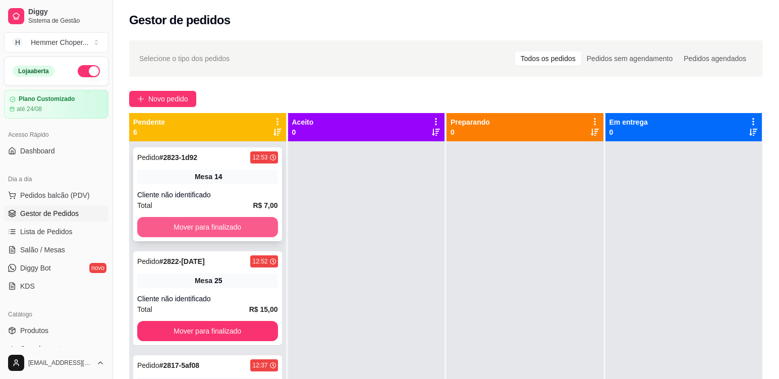
click at [194, 217] on button "Mover para finalizado" at bounding box center [207, 227] width 141 height 20
click at [187, 194] on div "Cliente não identificado" at bounding box center [207, 195] width 141 height 10
click at [192, 221] on button "Mover para finalizado" at bounding box center [207, 227] width 141 height 20
click at [196, 189] on div "Pedido # 2827-bface 12:56 Mesa 9 Cliente não identificado Total R$ 16,00 Mover …" at bounding box center [207, 194] width 149 height 94
click at [198, 219] on button "Mover para finalizado" at bounding box center [207, 227] width 136 height 20
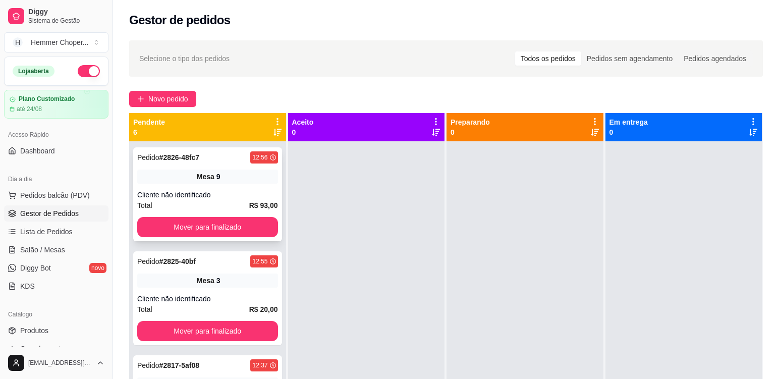
click at [203, 199] on div "Cliente não identificado" at bounding box center [207, 195] width 141 height 10
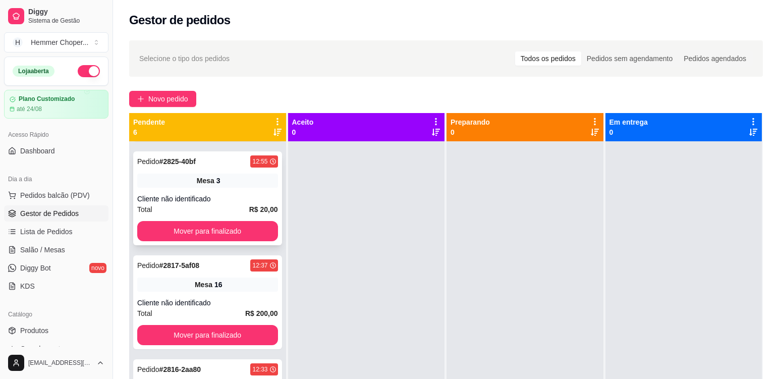
scroll to position [50, 0]
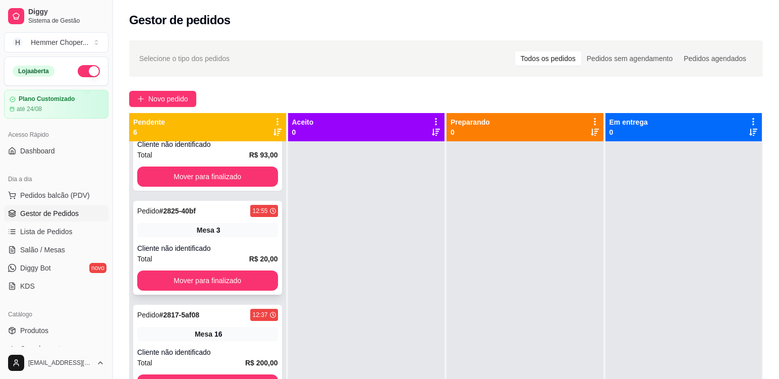
click at [197, 236] on div "Mesa 3" at bounding box center [207, 230] width 141 height 14
click at [189, 284] on button "Mover para finalizado" at bounding box center [207, 280] width 141 height 20
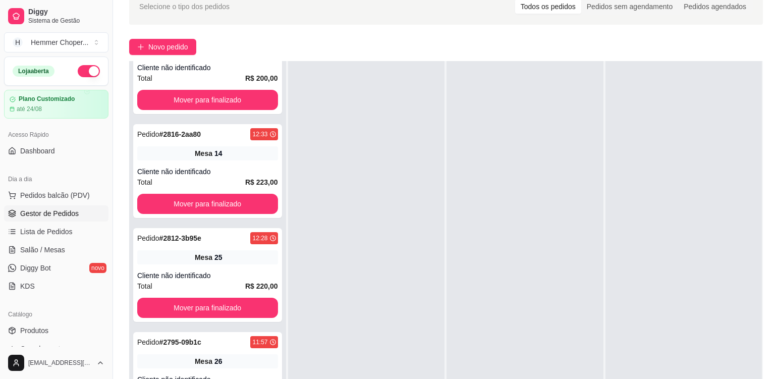
scroll to position [101, 0]
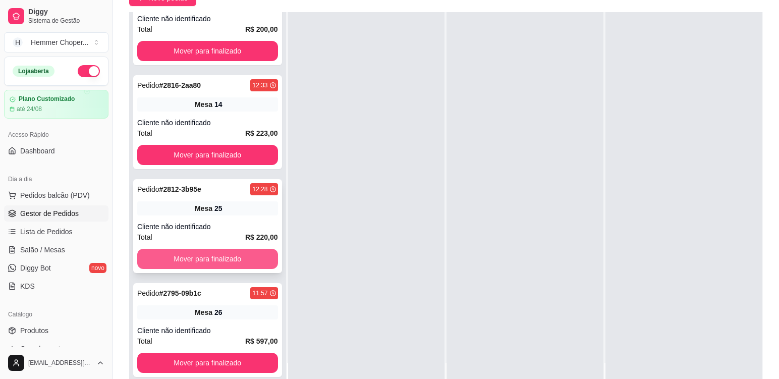
click at [209, 254] on button "Mover para finalizado" at bounding box center [207, 259] width 141 height 20
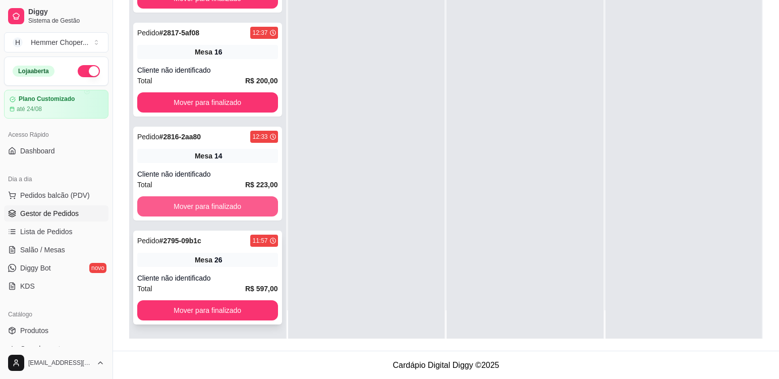
scroll to position [154, 0]
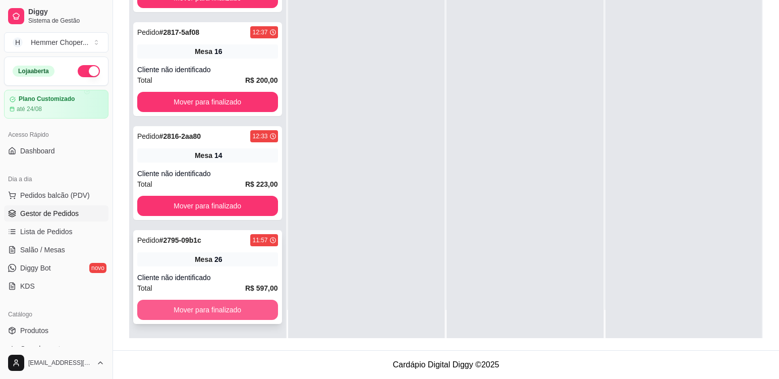
click at [194, 309] on button "Mover para finalizado" at bounding box center [207, 310] width 141 height 20
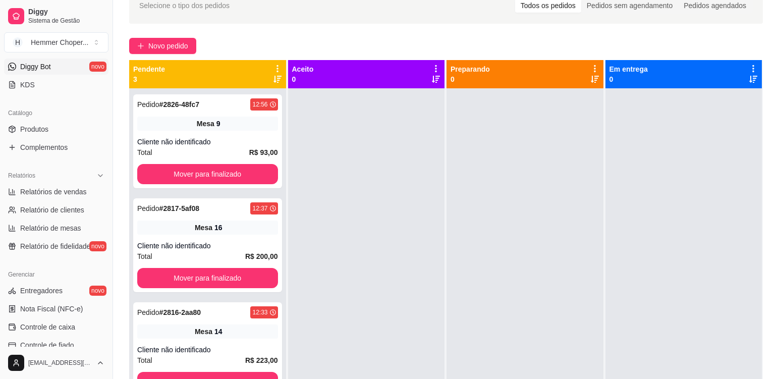
scroll to position [202, 0]
click at [59, 193] on span "Relatórios de vendas" at bounding box center [53, 191] width 67 height 10
select select "ALL"
select select "0"
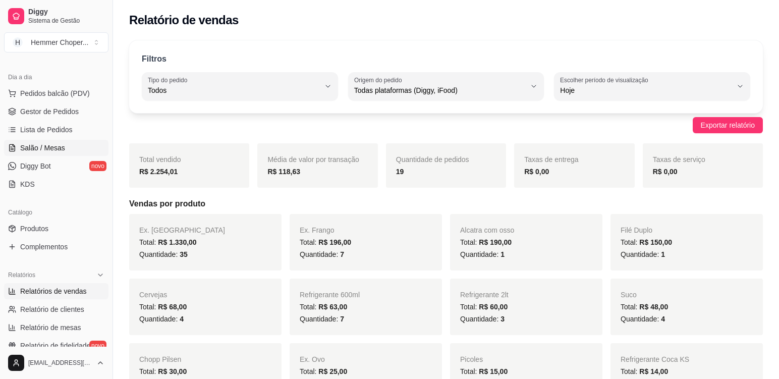
scroll to position [101, 0]
click at [61, 115] on span "Gestor de Pedidos" at bounding box center [49, 112] width 59 height 10
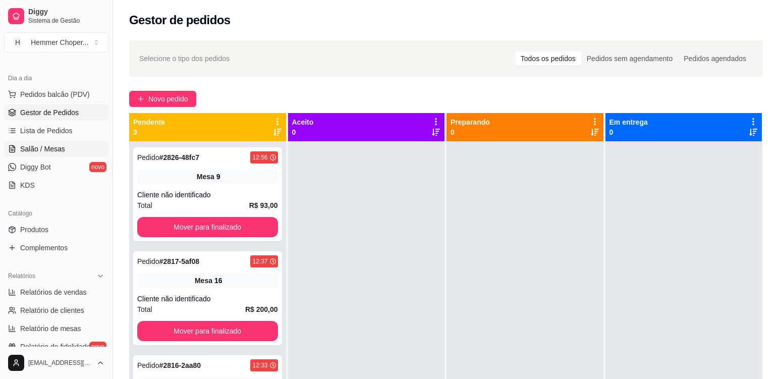
click at [52, 144] on span "Salão / Mesas" at bounding box center [42, 149] width 45 height 10
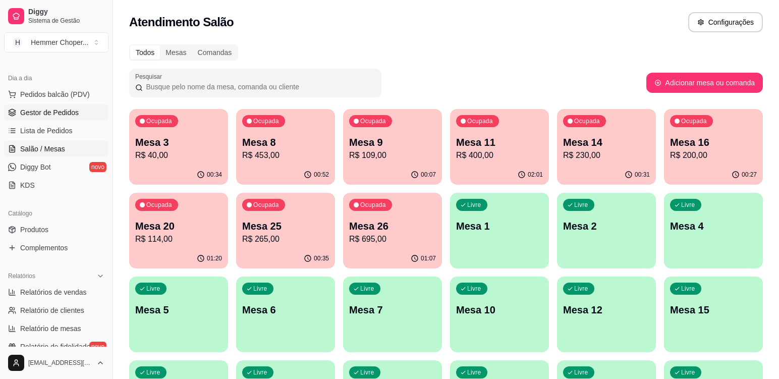
click at [58, 109] on span "Gestor de Pedidos" at bounding box center [49, 112] width 59 height 10
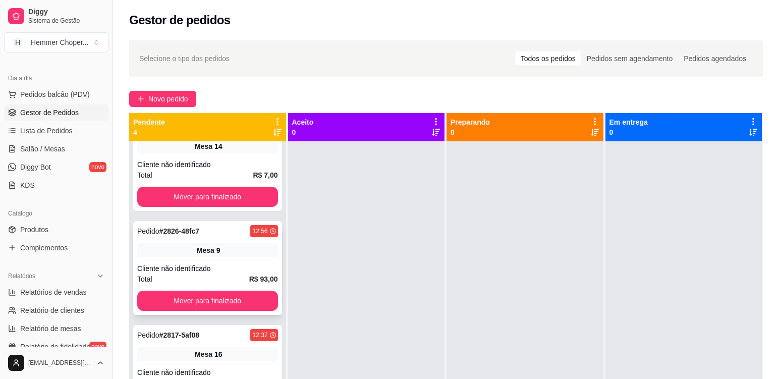
scroll to position [47, 0]
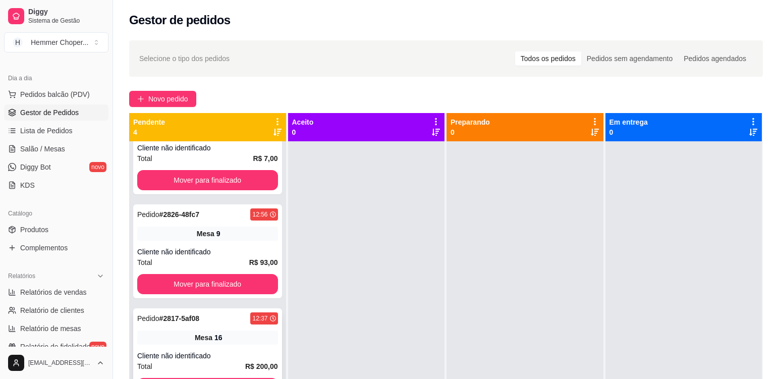
click at [201, 340] on span "Mesa" at bounding box center [204, 338] width 18 height 10
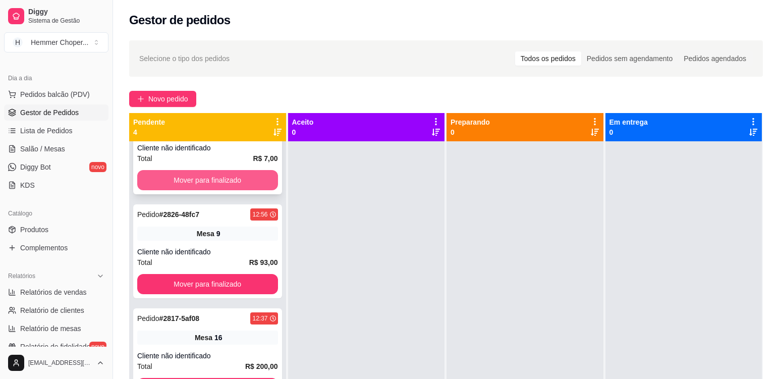
click at [201, 171] on button "Mover para finalizado" at bounding box center [207, 180] width 141 height 20
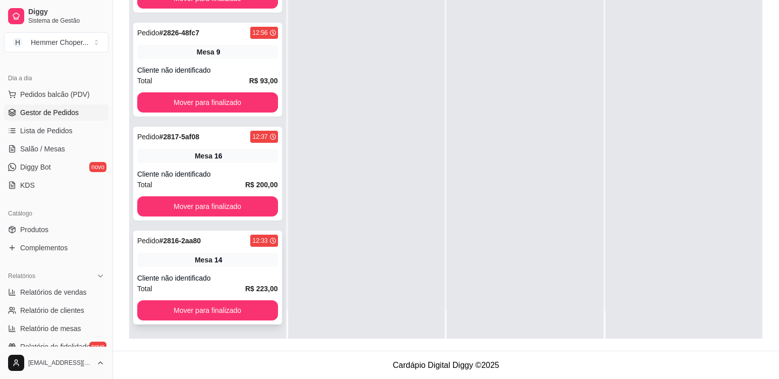
scroll to position [154, 0]
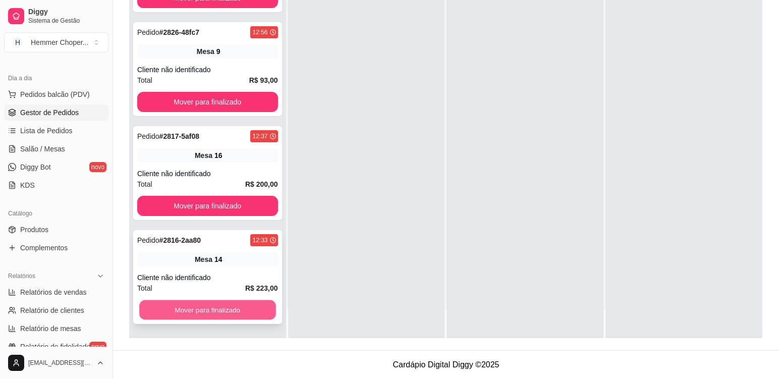
click at [210, 305] on button "Mover para finalizado" at bounding box center [207, 310] width 136 height 20
click at [208, 306] on button "Mover para finalizado" at bounding box center [207, 310] width 141 height 20
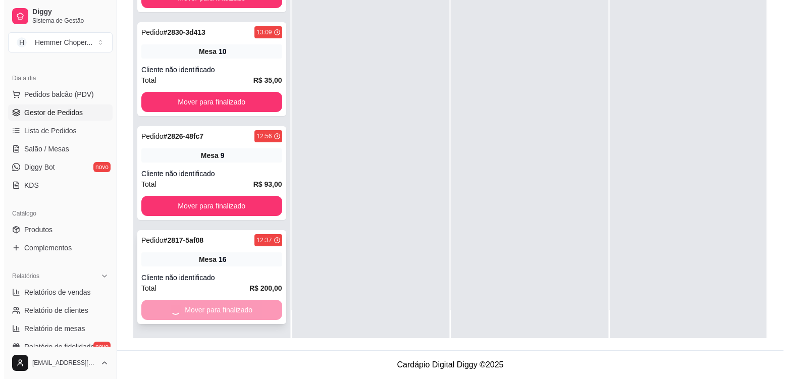
scroll to position [0, 0]
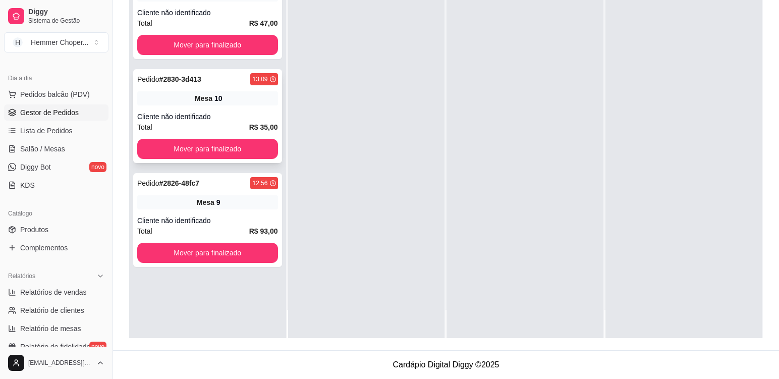
click at [238, 104] on div "Mesa 10" at bounding box center [207, 98] width 141 height 14
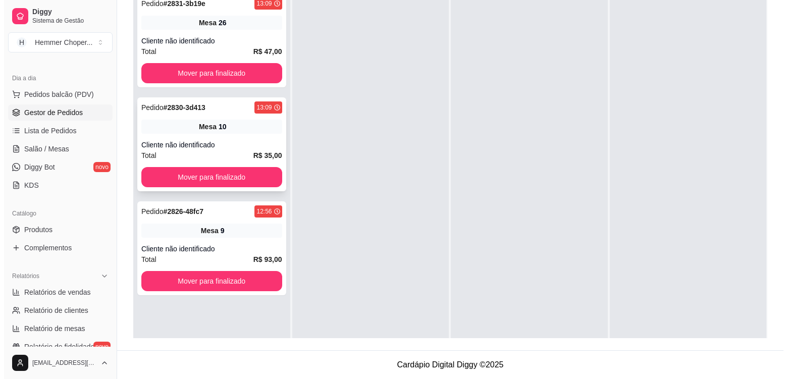
scroll to position [103, 0]
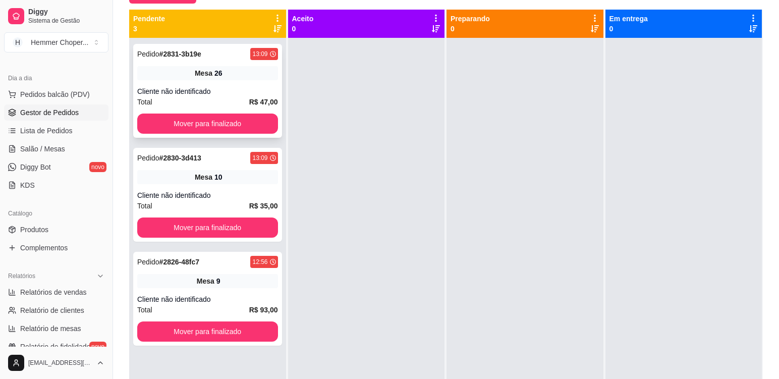
click at [213, 104] on div "Total R$ 47,00" at bounding box center [207, 101] width 141 height 11
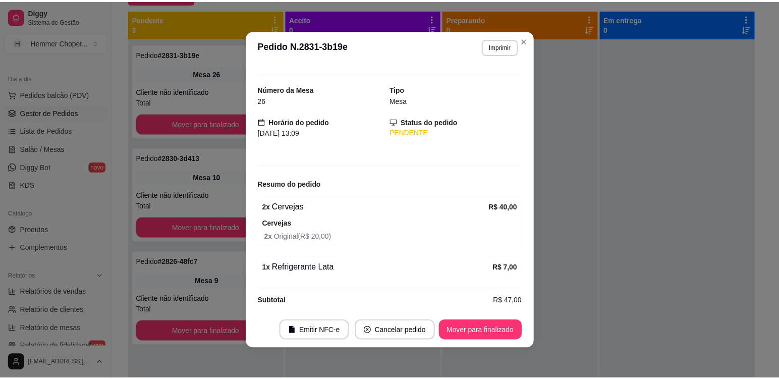
scroll to position [25, 0]
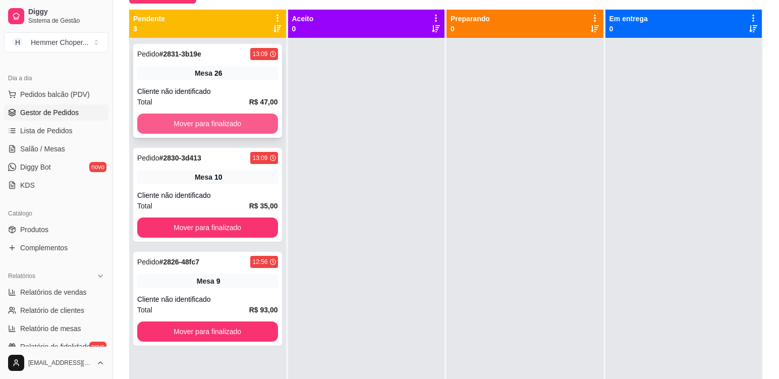
click at [203, 117] on button "Mover para finalizado" at bounding box center [207, 124] width 141 height 20
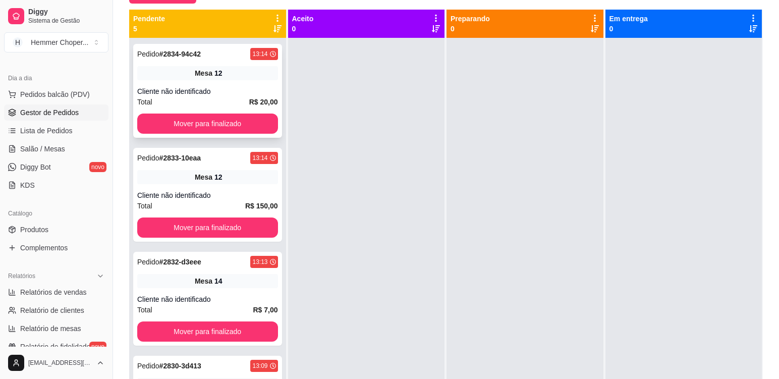
click at [202, 72] on span "Mesa" at bounding box center [204, 73] width 18 height 10
click at [188, 122] on button "Mover para finalizado" at bounding box center [207, 124] width 136 height 20
click at [195, 88] on div "Cliente não identificado" at bounding box center [207, 91] width 141 height 10
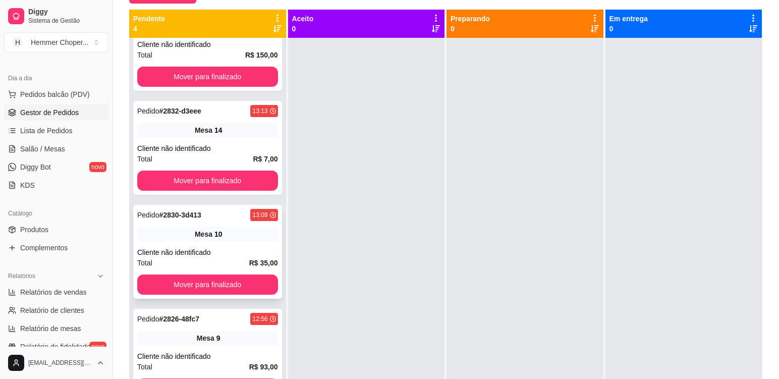
scroll to position [28, 0]
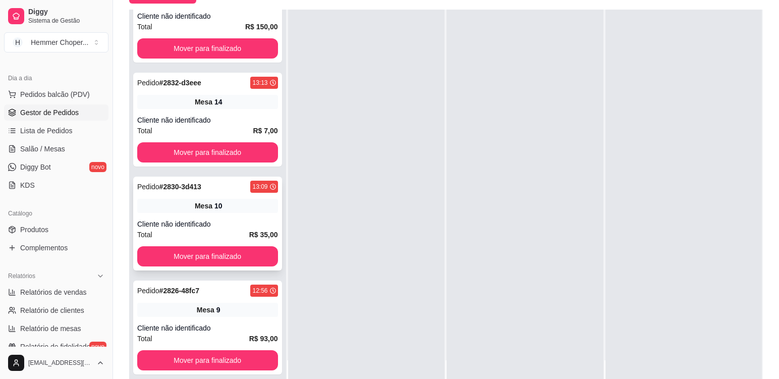
click at [201, 221] on div "Cliente não identificado" at bounding box center [207, 224] width 141 height 10
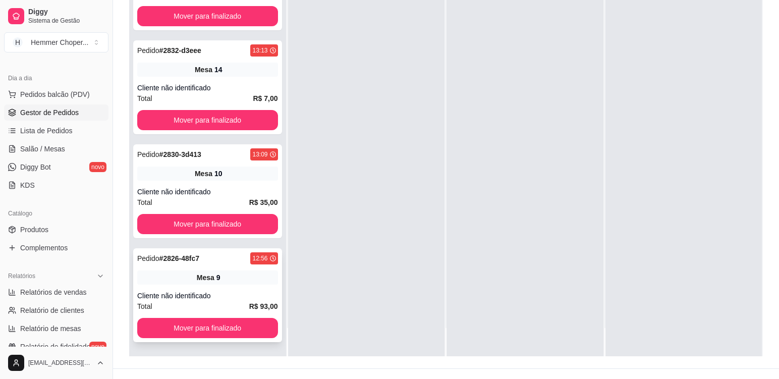
scroll to position [154, 0]
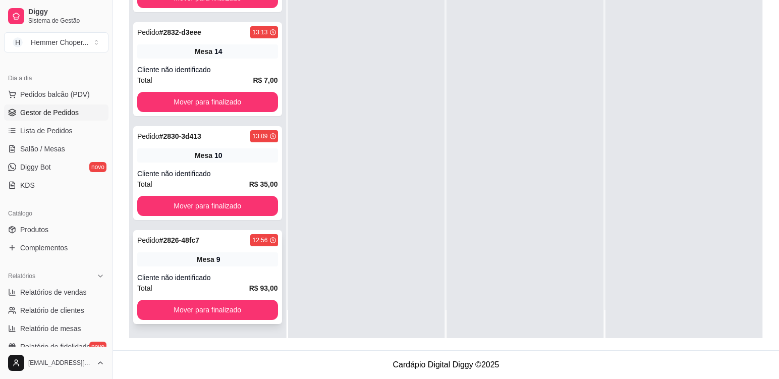
click at [205, 267] on div "Pedido # 2826-48fc7 12:56 Mesa 9 Cliente não identificado Total R$ 93,00 Mover …" at bounding box center [207, 277] width 149 height 94
click at [190, 307] on button "Mover para finalizado" at bounding box center [207, 310] width 141 height 20
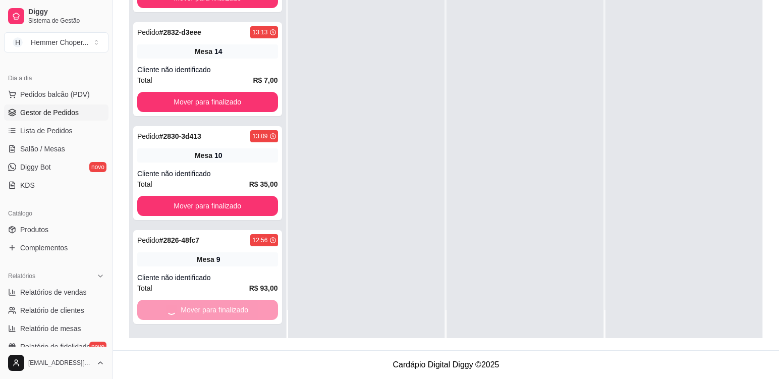
scroll to position [0, 0]
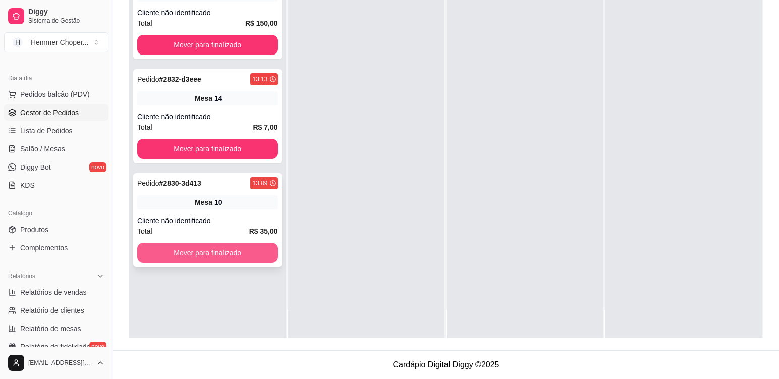
click at [168, 250] on button "Mover para finalizado" at bounding box center [207, 253] width 141 height 20
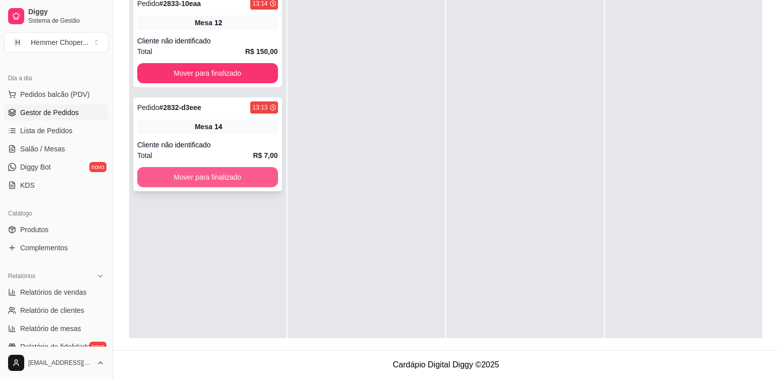
click at [220, 176] on button "Mover para finalizado" at bounding box center [207, 177] width 141 height 20
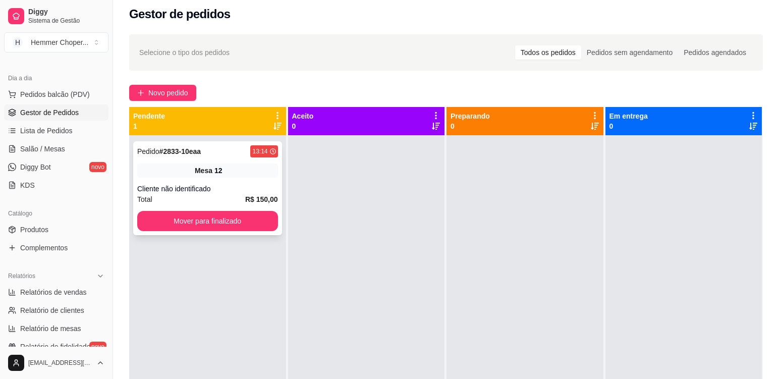
scroll to position [3, 0]
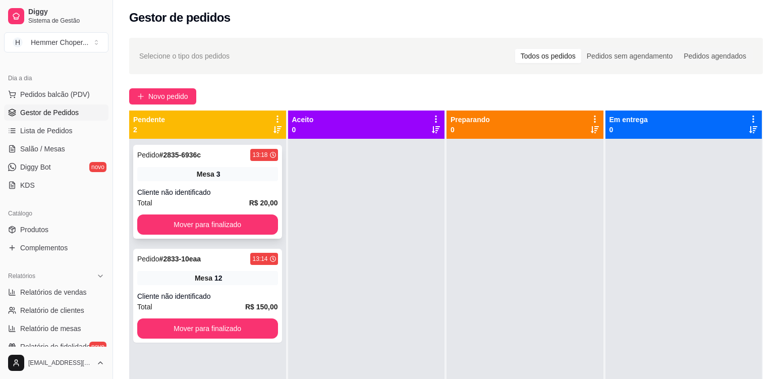
click at [227, 180] on div "Mesa 3" at bounding box center [207, 174] width 141 height 14
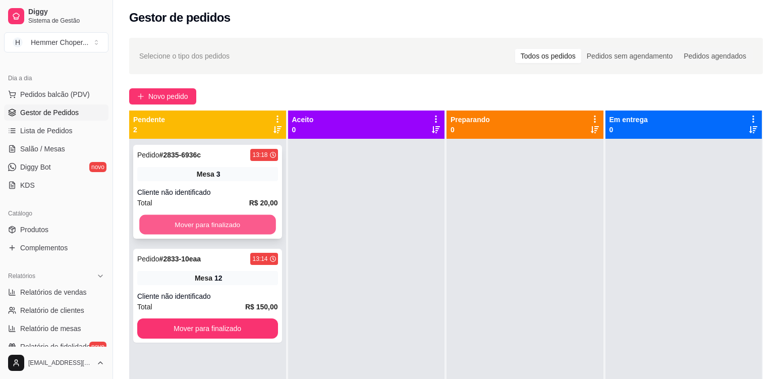
click at [211, 223] on button "Mover para finalizado" at bounding box center [207, 225] width 136 height 20
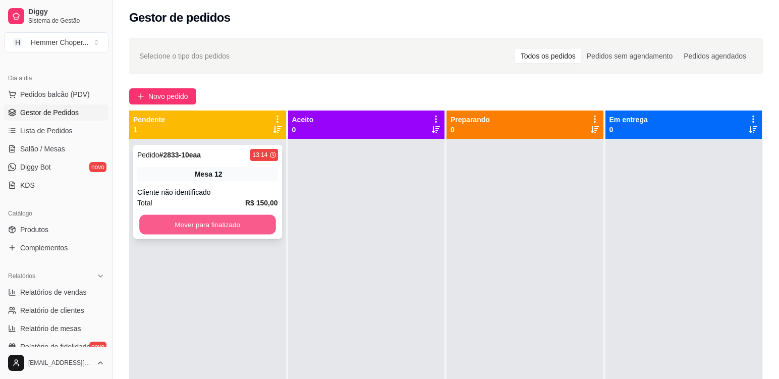
click at [198, 229] on button "Mover para finalizado" at bounding box center [207, 225] width 136 height 20
